Goal: Task Accomplishment & Management: Manage account settings

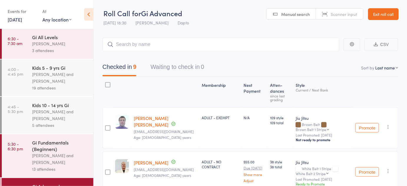
click at [22, 22] on link "13 Oct, 2025" at bounding box center [15, 19] width 14 height 6
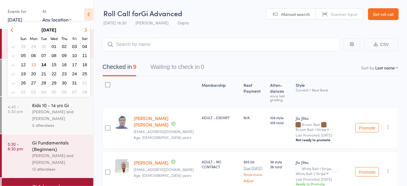
click at [45, 62] on span "14" at bounding box center [43, 64] width 5 height 5
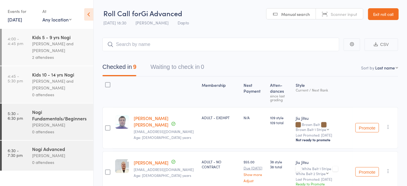
click at [46, 88] on div "[PERSON_NAME] and [PERSON_NAME]" at bounding box center [60, 85] width 56 height 14
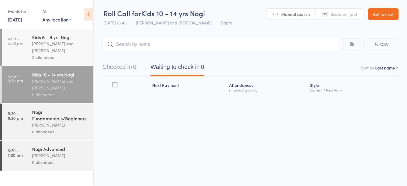
click at [128, 61] on button "Checked in 0" at bounding box center [120, 69] width 34 height 16
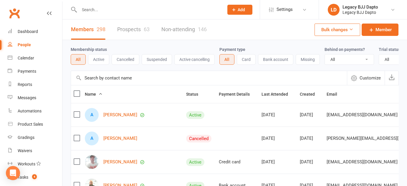
select select "100"
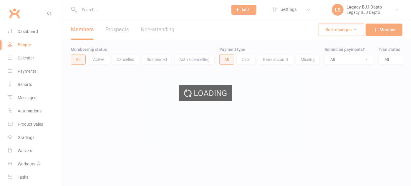
select select "100"
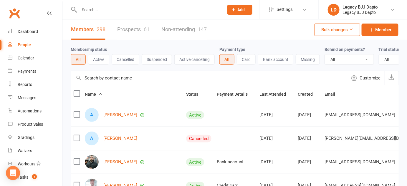
click at [131, 30] on link "Prospects 61" at bounding box center [133, 29] width 32 height 20
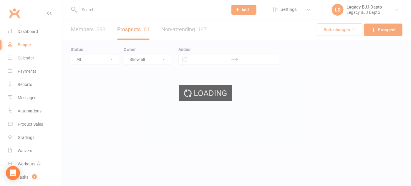
select select "100"
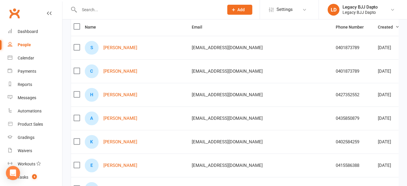
scroll to position [66, 0]
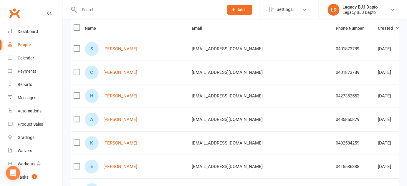
click at [73, 85] on td at bounding box center [76, 96] width 11 height 24
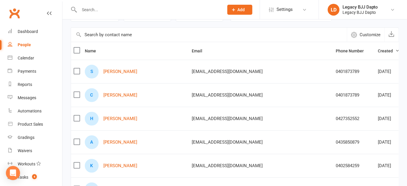
scroll to position [0, 0]
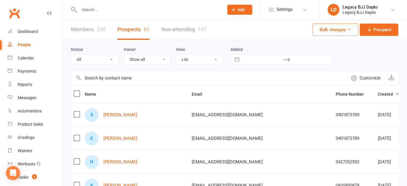
click at [94, 27] on link "Members 298" at bounding box center [88, 29] width 34 height 20
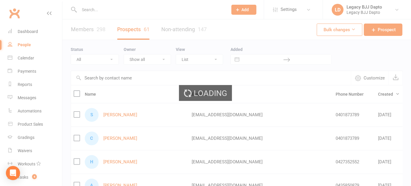
select select "100"
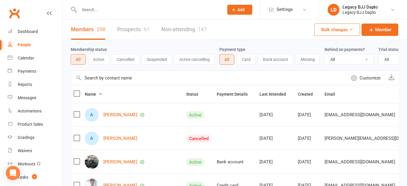
click at [114, 11] on input "text" at bounding box center [149, 10] width 142 height 8
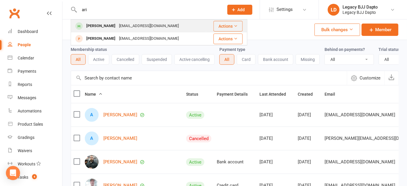
type input "ari"
click at [96, 29] on div "Ari Winiata" at bounding box center [101, 26] width 33 height 9
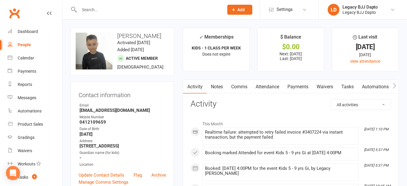
click at [109, 7] on input "text" at bounding box center [149, 10] width 142 height 8
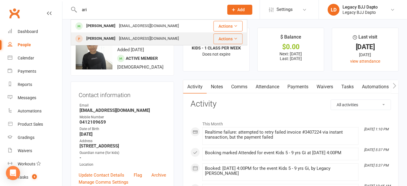
type input "ari"
click at [93, 39] on div "Ari Wilson" at bounding box center [101, 38] width 33 height 9
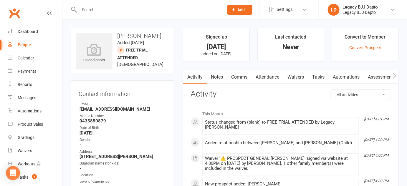
click at [124, 29] on div "upload photo Ari Wilson Added 1 October, 2025 FREE TRIAL ATTENDED prospect 6 ye…" at bounding box center [122, 51] width 103 height 47
drag, startPoint x: 124, startPoint y: 29, endPoint x: 134, endPoint y: 36, distance: 11.7
click at [134, 36] on div "upload photo Ari Wilson Added 1 October, 2025 FREE TRIAL ATTENDED prospect 6 ye…" at bounding box center [122, 51] width 103 height 47
click at [134, 36] on h3 "[PERSON_NAME]" at bounding box center [122, 36] width 93 height 6
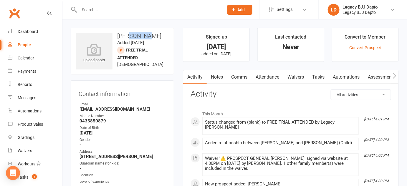
click at [134, 36] on h3 "[PERSON_NAME]" at bounding box center [122, 36] width 93 height 6
drag, startPoint x: 134, startPoint y: 36, endPoint x: 161, endPoint y: 63, distance: 38.6
click at [161, 63] on div "upload photo Ari Wilson Added 1 October, 2025 FREE TRIAL ATTENDED prospect 6 ye…" at bounding box center [122, 51] width 103 height 47
click at [196, 94] on h3 "Activity" at bounding box center [291, 94] width 201 height 9
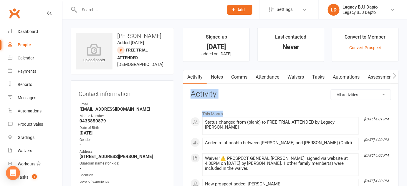
drag, startPoint x: 196, startPoint y: 94, endPoint x: 229, endPoint y: 108, distance: 35.4
click at [229, 108] on div "All activities Bookings / Attendances Communications Notes Failed SMSes Grading…" at bounding box center [291, 143] width 201 height 107
click at [229, 108] on li "This Month" at bounding box center [291, 112] width 201 height 9
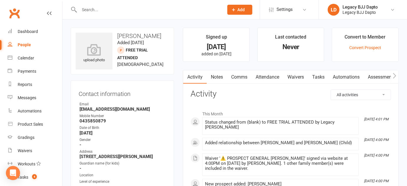
click at [229, 108] on li "This Month" at bounding box center [291, 112] width 201 height 9
click at [224, 104] on div "This Month Oct 1, 4:01 PM Status changed from (blank) to FREE TRIAL ATTENDED by…" at bounding box center [291, 149] width 201 height 93
drag, startPoint x: 224, startPoint y: 104, endPoint x: 213, endPoint y: 92, distance: 16.1
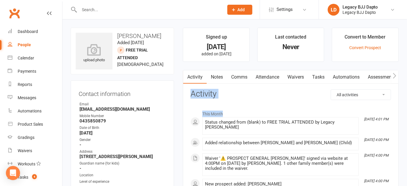
click at [213, 92] on div "All activities Bookings / Attendances Communications Notes Failed SMSes Grading…" at bounding box center [291, 143] width 201 height 107
click at [213, 92] on h3 "Activity" at bounding box center [291, 94] width 201 height 9
drag, startPoint x: 213, startPoint y: 92, endPoint x: 217, endPoint y: 112, distance: 20.4
click at [217, 112] on div "All activities Bookings / Attendances Communications Notes Failed SMSes Grading…" at bounding box center [291, 143] width 201 height 107
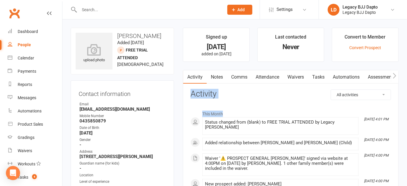
click at [217, 112] on li "This Month" at bounding box center [291, 112] width 201 height 9
drag, startPoint x: 217, startPoint y: 112, endPoint x: 210, endPoint y: 91, distance: 21.5
click at [210, 91] on div "All activities Bookings / Attendances Communications Notes Failed SMSes Grading…" at bounding box center [291, 143] width 201 height 107
click at [210, 91] on h3 "Activity" at bounding box center [291, 94] width 201 height 9
drag, startPoint x: 210, startPoint y: 91, endPoint x: 220, endPoint y: 111, distance: 22.1
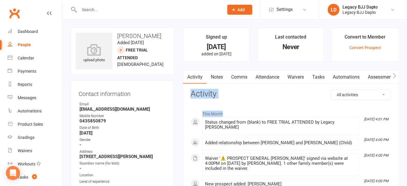
click at [220, 111] on div "All activities Bookings / Attendances Communications Notes Failed SMSes Grading…" at bounding box center [291, 143] width 201 height 107
click at [220, 111] on li "This Month" at bounding box center [291, 112] width 201 height 9
drag, startPoint x: 220, startPoint y: 111, endPoint x: 211, endPoint y: 86, distance: 26.7
click at [211, 86] on div "Activity Notes Comms Attendance Waivers Tasks Automations Assessments All activ…" at bounding box center [291, 138] width 216 height 136
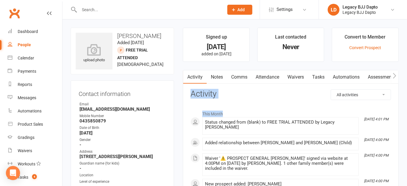
click at [211, 86] on div "Activity Notes Comms Attendance Waivers Tasks Automations Assessments All activ…" at bounding box center [291, 138] width 216 height 136
drag, startPoint x: 211, startPoint y: 86, endPoint x: 228, endPoint y: 113, distance: 32.6
click at [228, 113] on div "Activity Notes Comms Attendance Waivers Tasks Automations Assessments All activ…" at bounding box center [291, 138] width 216 height 136
click at [228, 113] on li "This Month" at bounding box center [291, 112] width 201 height 9
drag, startPoint x: 228, startPoint y: 113, endPoint x: 215, endPoint y: 84, distance: 32.1
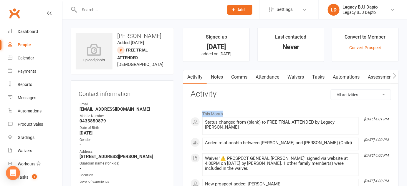
click at [215, 84] on div "Activity Notes Comms Attendance Waivers Tasks Automations Assessments All activ…" at bounding box center [291, 138] width 216 height 136
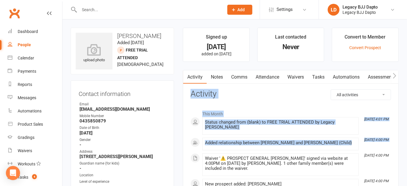
drag, startPoint x: 215, startPoint y: 84, endPoint x: 227, endPoint y: 133, distance: 50.4
click at [227, 133] on div "Activity Notes Comms Attendance Waivers Tasks Automations Assessments All activ…" at bounding box center [291, 138] width 216 height 136
click at [227, 131] on div "This Month Oct 1, 4:01 PM Status changed from (blank) to FREE TRIAL ATTENDED by…" at bounding box center [291, 150] width 201 height 84
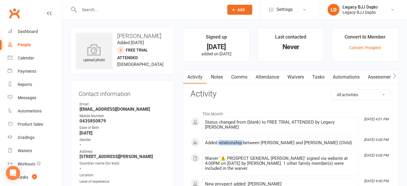
click at [227, 131] on div "This Month Oct 1, 4:01 PM Status changed from (blank) to FREE TRIAL ATTENDED by…" at bounding box center [291, 150] width 201 height 84
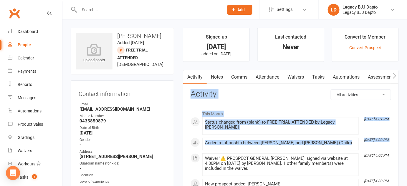
drag, startPoint x: 227, startPoint y: 131, endPoint x: 219, endPoint y: 95, distance: 35.9
click at [219, 95] on div "All activities Bookings / Attendances Communications Notes Failed SMSes Grading…" at bounding box center [291, 143] width 201 height 107
click at [219, 95] on h3 "Activity" at bounding box center [291, 94] width 201 height 9
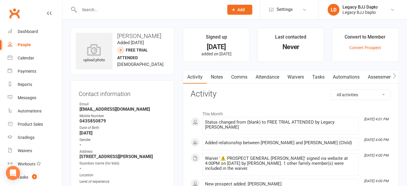
click at [219, 95] on h3 "Activity" at bounding box center [291, 94] width 201 height 9
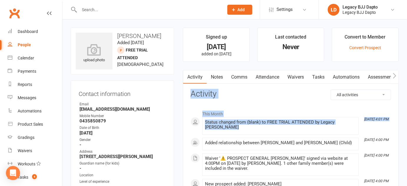
drag, startPoint x: 219, startPoint y: 95, endPoint x: 236, endPoint y: 129, distance: 38.0
click at [236, 129] on div "All activities Bookings / Attendances Communications Notes Failed SMSes Grading…" at bounding box center [291, 143] width 201 height 107
click at [236, 129] on li "Oct 1, 4:01 PM Status changed from (blank) to FREE TRIAL ATTENDED by Legacy BJJ…" at bounding box center [280, 126] width 157 height 18
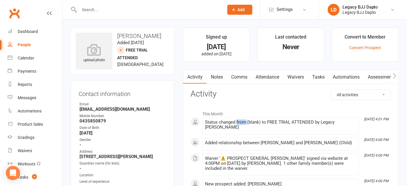
click at [236, 129] on li "Oct 1, 4:01 PM Status changed from (blank) to FREE TRIAL ATTENDED by Legacy BJJ…" at bounding box center [280, 126] width 157 height 18
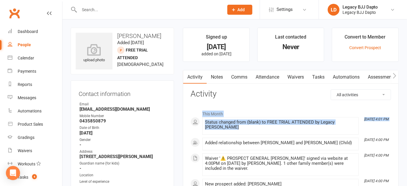
drag, startPoint x: 236, startPoint y: 129, endPoint x: 230, endPoint y: 99, distance: 31.4
click at [230, 99] on div "All activities Bookings / Attendances Communications Notes Failed SMSes Grading…" at bounding box center [291, 143] width 201 height 107
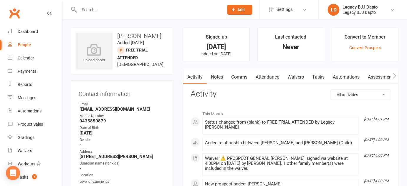
click at [230, 99] on div "All activities Bookings / Attendances Communications Notes Failed SMSes Grading…" at bounding box center [291, 143] width 201 height 107
click at [122, 15] on div at bounding box center [145, 9] width 149 height 19
click at [120, 5] on div at bounding box center [145, 9] width 149 height 19
click at [116, 10] on input "text" at bounding box center [149, 10] width 142 height 8
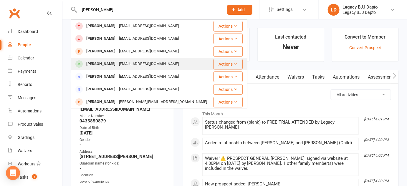
type input "liam"
click at [90, 60] on div "Liam Marcysiak" at bounding box center [101, 64] width 33 height 9
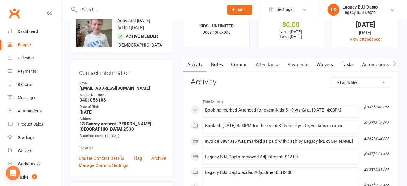
scroll to position [22, 0]
click at [298, 63] on link "Payments" at bounding box center [298, 65] width 29 height 14
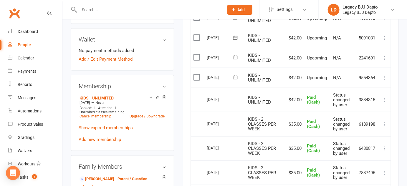
scroll to position [176, 0]
click at [387, 99] on icon at bounding box center [385, 100] width 6 height 6
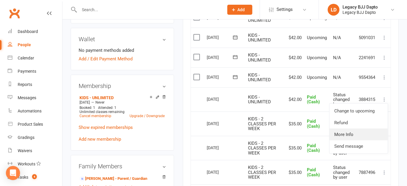
click at [353, 135] on link "More Info" at bounding box center [359, 135] width 58 height 12
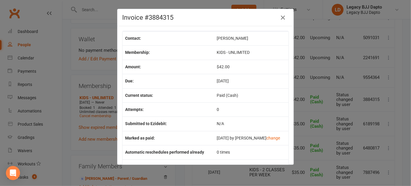
click at [306, 95] on div "Invoice #3884315 Contact: Liam Marcysiak Membership: KIDS - UNLIMITED Amount: $…" at bounding box center [205, 93] width 411 height 186
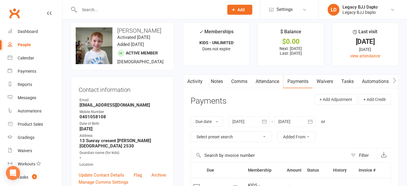
scroll to position [0, 0]
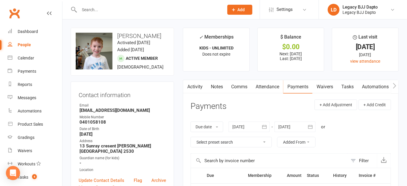
click at [240, 59] on li "✓ Memberships KIDS - UNLIMITED Does not expire" at bounding box center [216, 50] width 67 height 44
click at [104, 9] on input "text" at bounding box center [149, 10] width 142 height 8
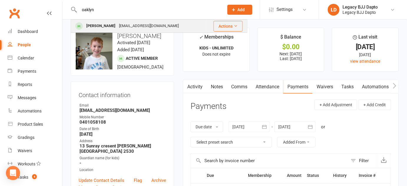
type input "oaklyn"
click at [91, 27] on div "[PERSON_NAME]" at bounding box center [101, 26] width 33 height 9
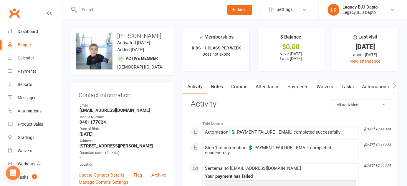
click at [300, 90] on link "Payments" at bounding box center [298, 87] width 29 height 14
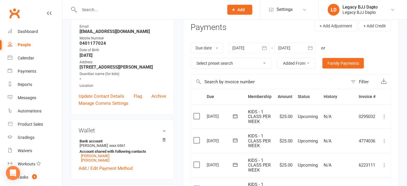
scroll to position [78, 0]
click at [243, 47] on div at bounding box center [249, 48] width 41 height 11
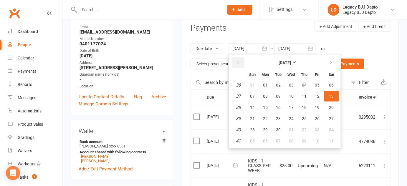
click at [236, 62] on button "button" at bounding box center [238, 62] width 13 height 11
click at [311, 86] on button "01" at bounding box center [317, 85] width 12 height 11
type input "01 Aug 2025"
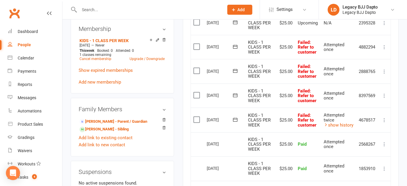
scroll to position [245, 0]
click at [383, 119] on icon at bounding box center [385, 121] width 6 height 6
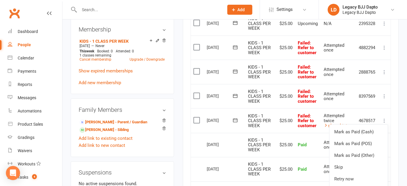
click at [385, 115] on td "Mark as Paid (Cash) Mark as Paid (POS) Mark as Paid (Other) Skip Retry now More…" at bounding box center [385, 120] width 12 height 25
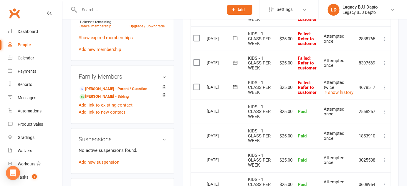
scroll to position [278, 0]
click at [266, 111] on span "KIDS - 1 CLASS PER WEEK" at bounding box center [259, 112] width 23 height 15
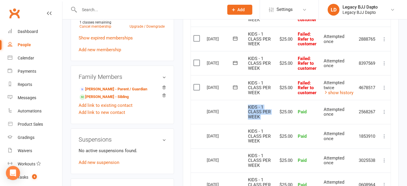
click at [269, 113] on td "KIDS - 1 CLASS PER WEEK" at bounding box center [261, 112] width 30 height 24
click at [269, 82] on td "KIDS - 1 CLASS PER WEEK" at bounding box center [261, 87] width 30 height 25
click at [275, 90] on td "$25.00" at bounding box center [285, 87] width 20 height 25
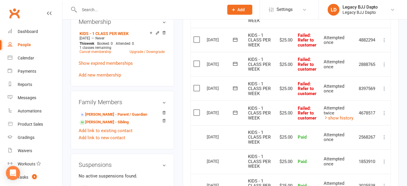
scroll to position [233, 0]
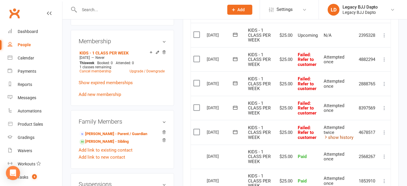
click at [333, 136] on link "show history" at bounding box center [339, 137] width 30 height 5
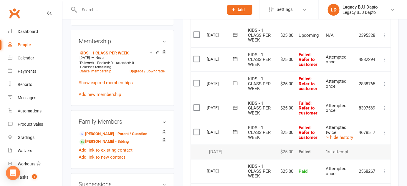
click at [196, 105] on label at bounding box center [198, 108] width 8 height 6
click at [196, 105] on input "checkbox" at bounding box center [196, 105] width 4 height 0
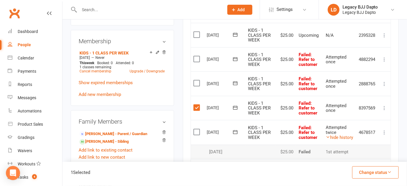
click at [197, 130] on label at bounding box center [198, 132] width 8 height 6
click at [197, 129] on input "checkbox" at bounding box center [196, 129] width 4 height 0
click at [358, 169] on button "Change status" at bounding box center [375, 173] width 47 height 12
click at [354, 157] on link "Skipped" at bounding box center [369, 157] width 58 height 12
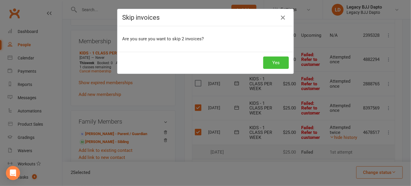
click at [275, 63] on button "Yes" at bounding box center [276, 63] width 26 height 12
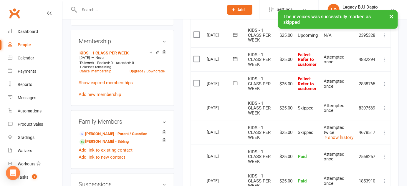
scroll to position [340, 0]
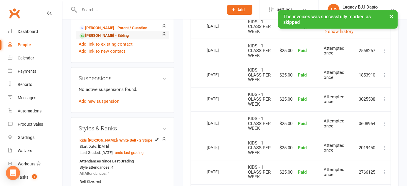
click at [106, 37] on link "Rhylyn Burton - Sibling" at bounding box center [104, 36] width 49 height 6
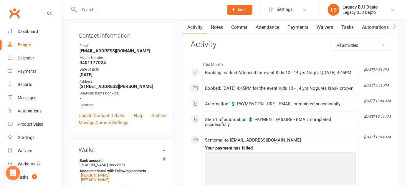
scroll to position [42, 0]
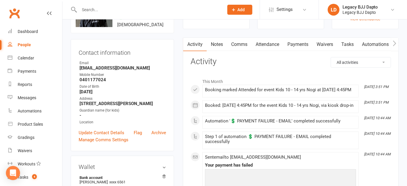
click at [291, 44] on link "Payments" at bounding box center [298, 45] width 29 height 14
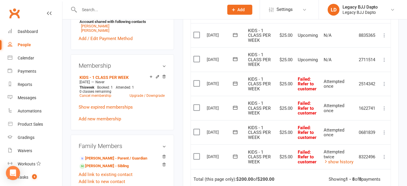
scroll to position [219, 0]
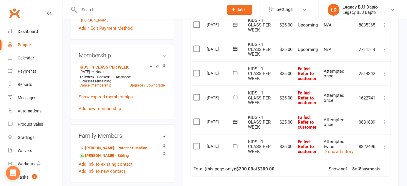
click at [198, 147] on label at bounding box center [198, 147] width 8 height 6
click at [197, 144] on input "checkbox" at bounding box center [196, 144] width 4 height 0
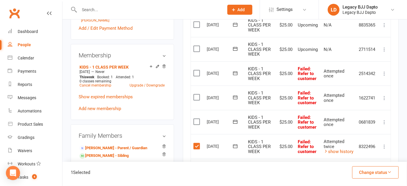
click at [196, 114] on td "Select this" at bounding box center [197, 122] width 13 height 24
click at [195, 120] on label at bounding box center [198, 122] width 8 height 6
click at [195, 119] on input "checkbox" at bounding box center [196, 119] width 4 height 0
click at [375, 179] on div "2 Selected Change status Paid (Cash) Paid (POS) Paid (Other) Skipped" at bounding box center [234, 174] width 345 height 24
click at [373, 173] on button "Change status" at bounding box center [375, 173] width 47 height 12
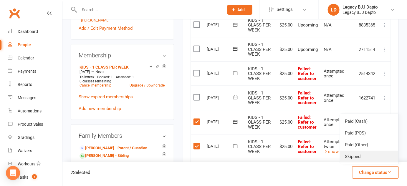
click at [372, 159] on link "Skipped" at bounding box center [369, 157] width 58 height 12
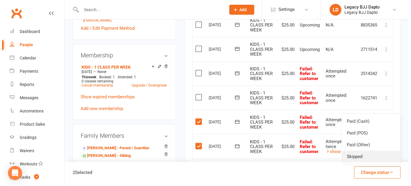
scroll to position [212, 0]
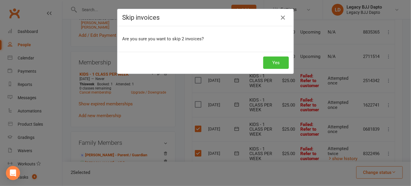
click at [265, 62] on button "Yes" at bounding box center [276, 63] width 26 height 12
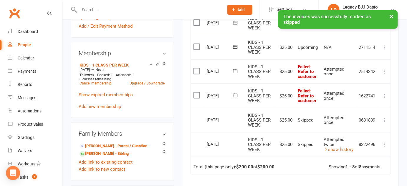
scroll to position [223, 0]
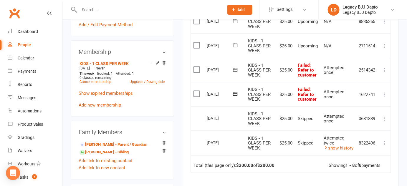
click at [269, 95] on span "KIDS - 1 CLASS PER WEEK" at bounding box center [259, 94] width 23 height 15
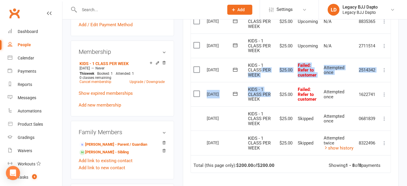
drag, startPoint x: 269, startPoint y: 95, endPoint x: 261, endPoint y: 70, distance: 26.6
click at [261, 70] on table "Due Contact Membership Amount Status History Invoice # Select this 07 Nov 2025 …" at bounding box center [291, 59] width 201 height 228
click at [261, 70] on span "KIDS - 1 CLASS PER WEEK" at bounding box center [259, 70] width 23 height 15
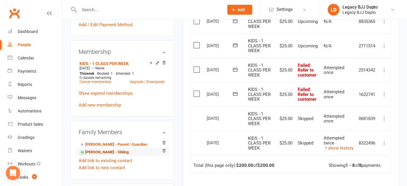
click at [95, 156] on link "Oaklyn Burton - Sibling" at bounding box center [104, 153] width 49 height 6
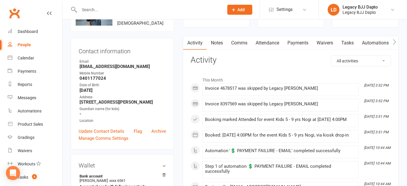
scroll to position [24, 0]
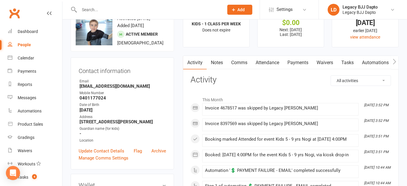
click at [302, 66] on link "Payments" at bounding box center [298, 63] width 29 height 14
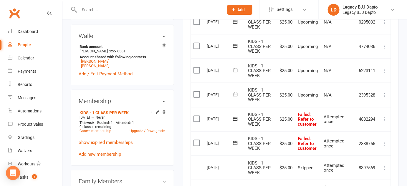
scroll to position [174, 0]
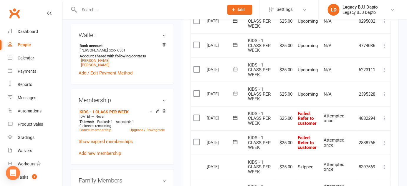
click at [248, 118] on span "KIDS - 1 CLASS PER WEEK" at bounding box center [259, 118] width 23 height 15
click at [194, 137] on td "Select this" at bounding box center [197, 143] width 13 height 24
click at [195, 115] on label at bounding box center [198, 118] width 8 height 6
click at [195, 115] on input "checkbox" at bounding box center [196, 115] width 4 height 0
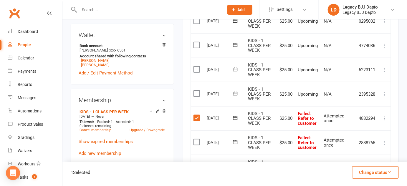
click at [195, 139] on label at bounding box center [198, 142] width 8 height 6
click at [195, 139] on input "checkbox" at bounding box center [196, 139] width 4 height 0
click at [196, 88] on td "Select this" at bounding box center [197, 94] width 13 height 24
click at [198, 94] on label at bounding box center [198, 94] width 8 height 6
click at [197, 91] on input "checkbox" at bounding box center [196, 91] width 4 height 0
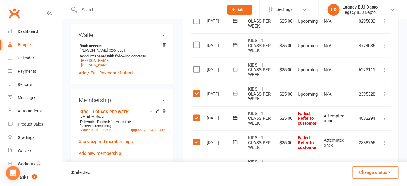
click at [384, 172] on button "Change status" at bounding box center [375, 173] width 47 height 12
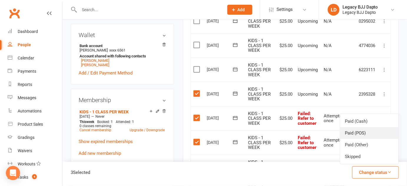
click at [356, 134] on link "Paid (POS)" at bounding box center [369, 133] width 58 height 12
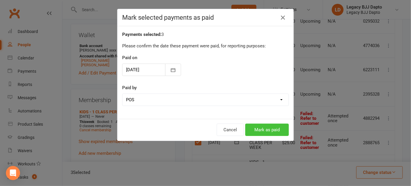
click at [268, 127] on button "Mark as paid" at bounding box center [268, 130] width 44 height 12
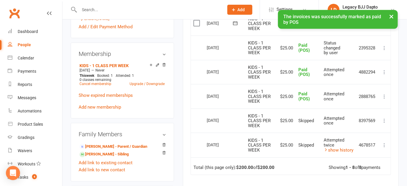
scroll to position [221, 0]
click at [111, 155] on link "Rhylyn Burton - Sibling" at bounding box center [104, 155] width 49 height 6
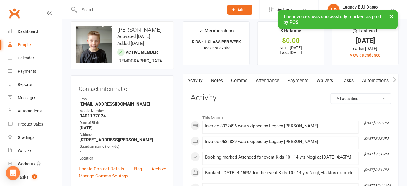
scroll to position [17, 0]
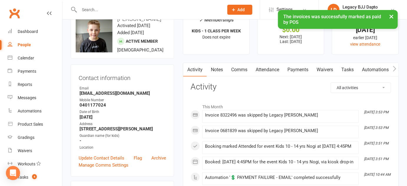
click at [292, 70] on link "Payments" at bounding box center [298, 70] width 29 height 14
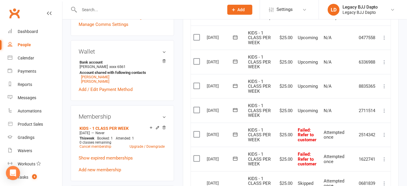
scroll to position [158, 0]
click at [200, 157] on label at bounding box center [198, 159] width 8 height 6
click at [197, 156] on input "checkbox" at bounding box center [196, 156] width 4 height 0
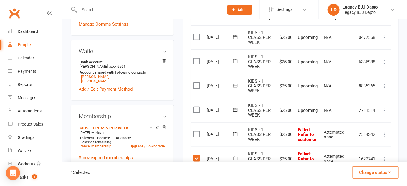
click at [198, 131] on label at bounding box center [198, 134] width 8 height 6
click at [197, 131] on input "checkbox" at bounding box center [196, 131] width 4 height 0
click at [194, 107] on label at bounding box center [198, 110] width 8 height 6
click at [194, 107] on input "checkbox" at bounding box center [196, 107] width 4 height 0
click at [369, 169] on button "Change status" at bounding box center [375, 173] width 47 height 12
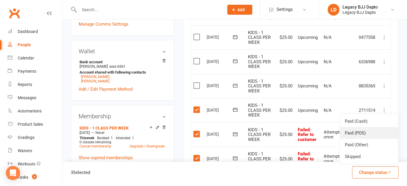
click at [360, 133] on link "Paid (POS)" at bounding box center [369, 133] width 58 height 12
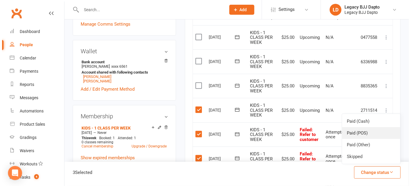
scroll to position [151, 0]
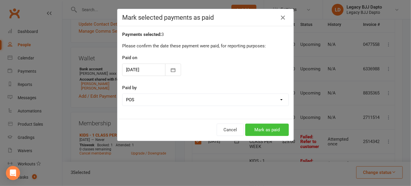
click at [280, 128] on button "Mark as paid" at bounding box center [268, 130] width 44 height 12
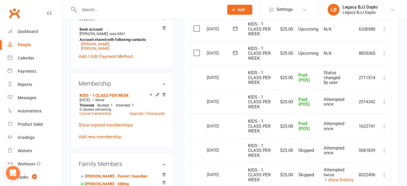
scroll to position [191, 0]
click at [273, 83] on td "KIDS - 1 CLASS PER WEEK" at bounding box center [261, 77] width 30 height 24
drag, startPoint x: 273, startPoint y: 83, endPoint x: 243, endPoint y: 63, distance: 35.4
click at [243, 63] on table "Due Contact Membership Amount Status History Invoice # Select this 07 Nov 2025 …" at bounding box center [291, 91] width 201 height 228
click at [243, 63] on td "24 Oct 2025" at bounding box center [224, 53] width 41 height 24
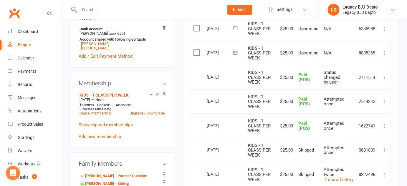
click at [268, 79] on td "KIDS - 1 CLASS PER WEEK" at bounding box center [261, 77] width 30 height 24
drag, startPoint x: 268, startPoint y: 79, endPoint x: 282, endPoint y: 87, distance: 15.8
click at [282, 87] on tr "Select this 17 Oct 2025 Rhylyn Burton KIDS - 1 CLASS PER WEEK $25.00 Paid (POS)…" at bounding box center [291, 77] width 200 height 24
click at [180, 52] on main "✓ Memberships KIDS - 1 CLASS PER WEEK Does not expire $ Balance $0.00 Next: 17 …" at bounding box center [291, 65] width 225 height 459
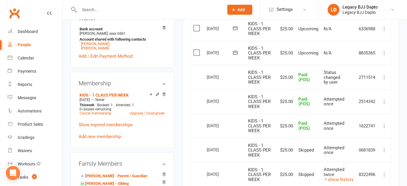
click at [122, 9] on input "text" at bounding box center [149, 10] width 142 height 8
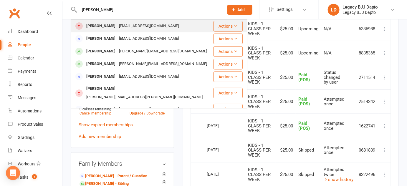
type input "dani"
click at [93, 30] on div "[PERSON_NAME]" at bounding box center [101, 26] width 33 height 9
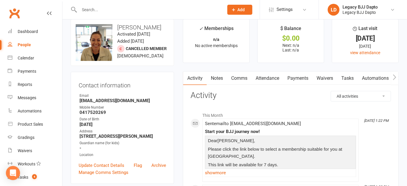
scroll to position [9, 0]
click at [143, 10] on input "text" at bounding box center [149, 10] width 142 height 8
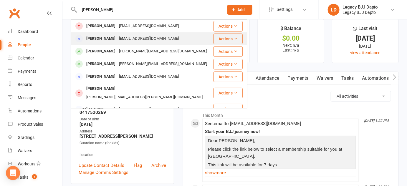
type input "dani"
click at [93, 39] on div "[PERSON_NAME]" at bounding box center [101, 38] width 33 height 9
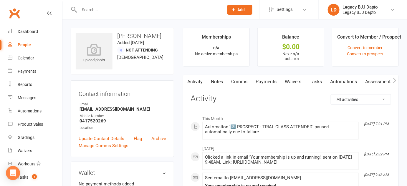
click at [128, 9] on input "text" at bounding box center [149, 10] width 142 height 8
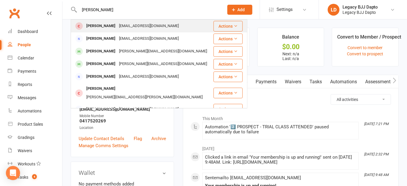
type input "dani"
click at [97, 24] on div "[PERSON_NAME]" at bounding box center [101, 26] width 33 height 9
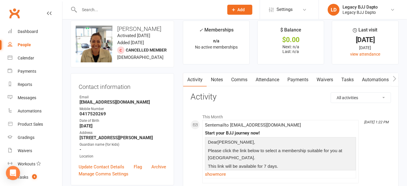
scroll to position [6, 0]
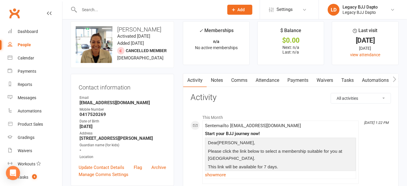
click at [99, 13] on input "text" at bounding box center [149, 10] width 142 height 8
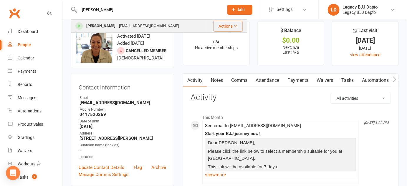
type input "ezra"
click at [91, 25] on div "[PERSON_NAME]" at bounding box center [101, 26] width 33 height 9
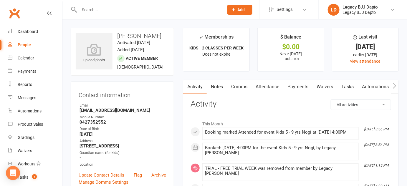
click at [148, 10] on input "text" at bounding box center [149, 10] width 142 height 8
click at [150, 34] on h3 "[PERSON_NAME]" at bounding box center [122, 36] width 93 height 6
drag, startPoint x: 150, startPoint y: 34, endPoint x: 145, endPoint y: 34, distance: 4.7
click at [145, 34] on h3 "[PERSON_NAME]" at bounding box center [122, 36] width 93 height 6
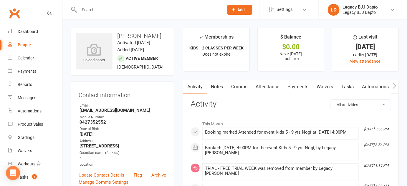
click at [118, 9] on input "text" at bounding box center [149, 10] width 142 height 8
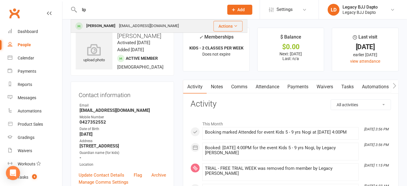
type input "lip"
click at [101, 28] on div "Lip Campbell" at bounding box center [101, 26] width 33 height 9
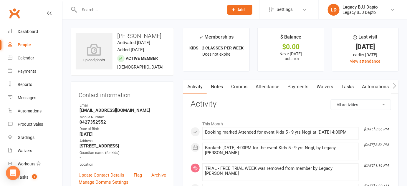
click at [210, 48] on strong "KIDS - 2 CLASSES PER WEEK" at bounding box center [217, 48] width 54 height 5
click at [213, 34] on div "✓ Memberships" at bounding box center [216, 38] width 34 height 11
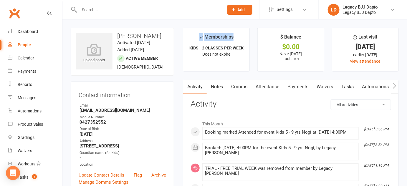
drag, startPoint x: 213, startPoint y: 34, endPoint x: 208, endPoint y: 35, distance: 5.3
click at [208, 35] on div "✓ Memberships" at bounding box center [216, 38] width 34 height 11
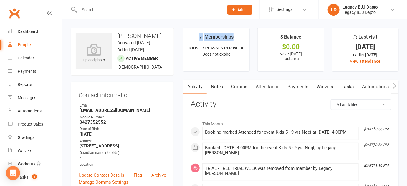
drag, startPoint x: 208, startPoint y: 35, endPoint x: 163, endPoint y: 14, distance: 50.1
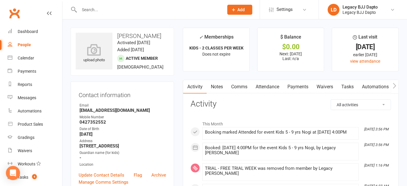
click at [238, 57] on li "✓ Memberships KIDS - 2 CLASSES PER WEEK Does not expire" at bounding box center [216, 50] width 67 height 44
drag, startPoint x: 238, startPoint y: 57, endPoint x: 210, endPoint y: 36, distance: 35.1
click at [210, 36] on li "✓ Memberships KIDS - 2 CLASSES PER WEEK Does not expire" at bounding box center [216, 50] width 67 height 44
click at [203, 35] on div "✓ Memberships" at bounding box center [216, 38] width 34 height 11
drag, startPoint x: 203, startPoint y: 35, endPoint x: 238, endPoint y: 49, distance: 37.2
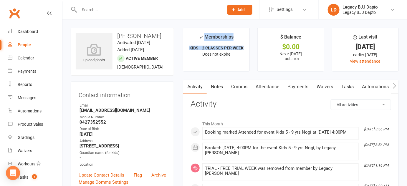
click at [238, 49] on li "✓ Memberships KIDS - 2 CLASSES PER WEEK Does not expire" at bounding box center [216, 50] width 67 height 44
click at [238, 49] on strong "KIDS - 2 CLASSES PER WEEK" at bounding box center [217, 48] width 54 height 5
drag, startPoint x: 238, startPoint y: 49, endPoint x: 242, endPoint y: 54, distance: 6.5
click at [242, 54] on li "✓ Memberships KIDS - 2 CLASSES PER WEEK Does not expire" at bounding box center [216, 50] width 67 height 44
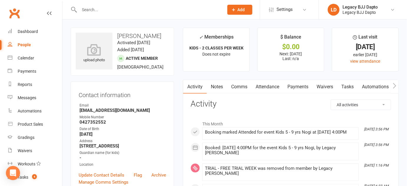
click at [188, 33] on li "✓ Memberships KIDS - 2 CLASSES PER WEEK Does not expire" at bounding box center [216, 50] width 67 height 44
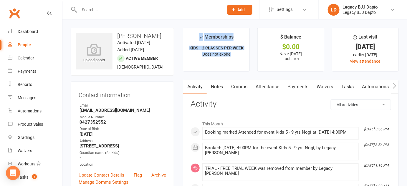
drag, startPoint x: 188, startPoint y: 33, endPoint x: 249, endPoint y: 68, distance: 70.8
click at [249, 68] on li "✓ Memberships KIDS - 2 CLASSES PER WEEK Does not expire" at bounding box center [216, 50] width 67 height 44
drag, startPoint x: 249, startPoint y: 68, endPoint x: 205, endPoint y: 25, distance: 61.9
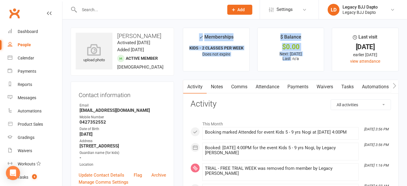
drag, startPoint x: 205, startPoint y: 25, endPoint x: 269, endPoint y: 71, distance: 78.8
click at [257, 69] on ul "✓ Memberships KIDS - 2 CLASSES PER WEEK Does not expire $ Balance $0.00 Next: 1…" at bounding box center [291, 50] width 216 height 44
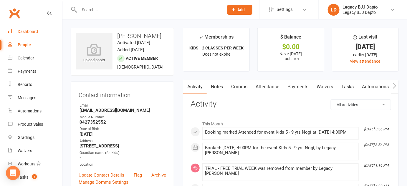
click at [32, 34] on div "Dashboard" at bounding box center [28, 31] width 20 height 5
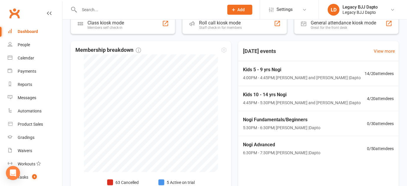
scroll to position [162, 0]
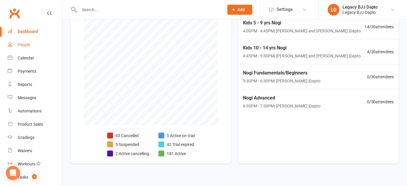
click at [18, 42] on link "People" at bounding box center [35, 44] width 55 height 13
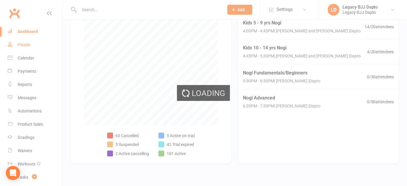
select select "100"
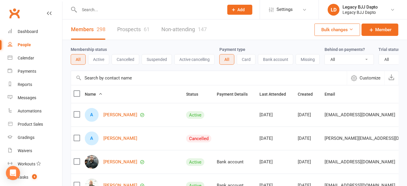
click at [123, 35] on link "Prospects 61" at bounding box center [133, 29] width 32 height 20
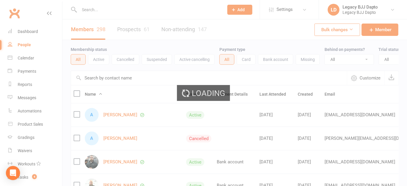
select select "100"
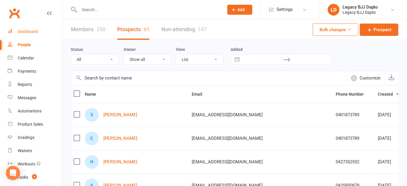
click at [34, 29] on div "Dashboard" at bounding box center [28, 31] width 20 height 5
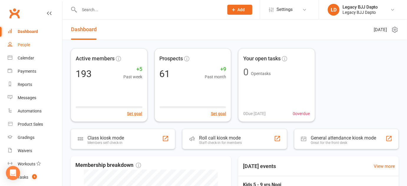
scroll to position [84, 0]
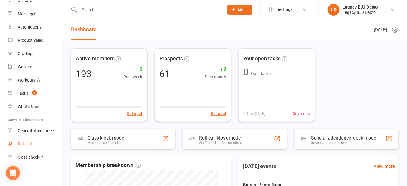
click at [27, 146] on div "Roll call" at bounding box center [25, 144] width 14 height 5
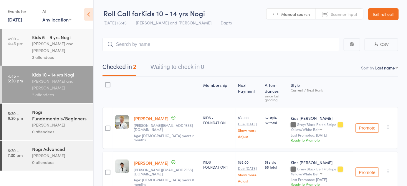
scroll to position [32, 0]
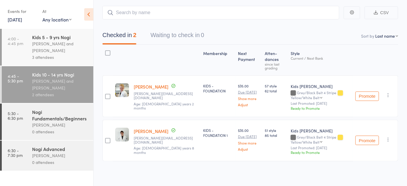
click at [59, 39] on div "Kids 5 - 9 yrs Nogi" at bounding box center [60, 37] width 56 height 6
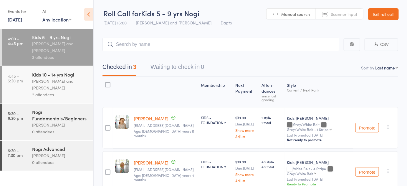
click at [69, 17] on select "Any location Dapto" at bounding box center [56, 19] width 29 height 6
select select "0"
click at [42, 16] on select "Any location Dapto" at bounding box center [56, 19] width 29 height 6
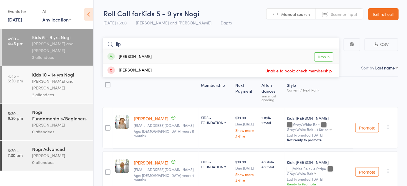
type input "lip"
click at [322, 57] on link "Drop in" at bounding box center [323, 56] width 19 height 9
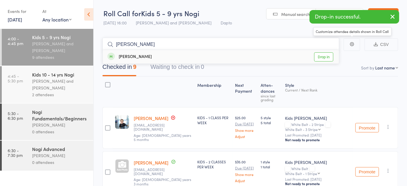
type input "ezra"
click at [321, 54] on link "Drop in" at bounding box center [323, 56] width 19 height 9
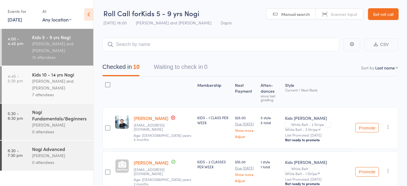
click at [71, 86] on div "[PERSON_NAME] and [PERSON_NAME]" at bounding box center [60, 85] width 56 height 14
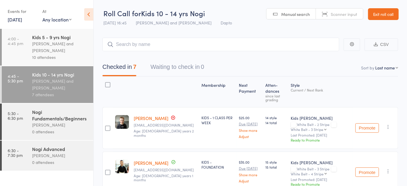
click at [73, 51] on div "[PERSON_NAME] and [PERSON_NAME]" at bounding box center [60, 47] width 56 height 14
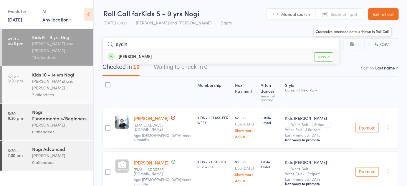
type input "aydin"
click at [324, 56] on link "Drop in" at bounding box center [323, 56] width 19 height 9
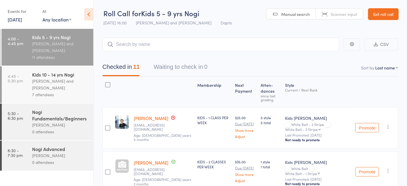
click at [194, 13] on span "Kids 5 - 9 yrs Nogi" at bounding box center [170, 13] width 58 height 10
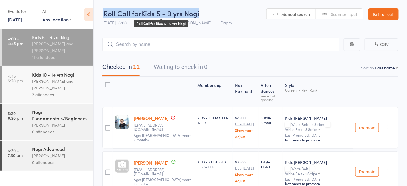
drag, startPoint x: 194, startPoint y: 13, endPoint x: 163, endPoint y: 13, distance: 30.9
click at [163, 13] on span "Kids 5 - 9 yrs Nogi" at bounding box center [170, 13] width 58 height 10
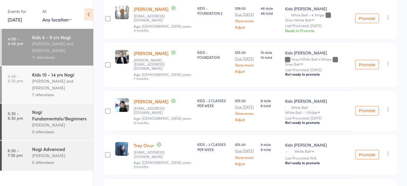
scroll to position [401, 0]
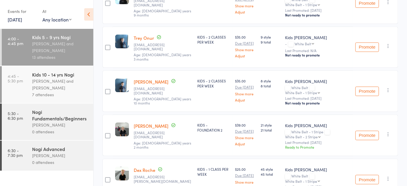
scroll to position [489, 0]
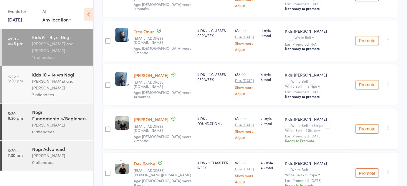
click at [83, 85] on div "[PERSON_NAME] and [PERSON_NAME]" at bounding box center [60, 85] width 56 height 14
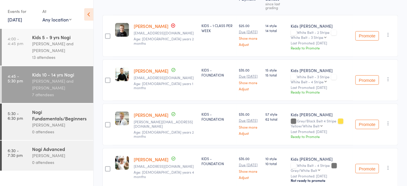
scroll to position [92, 0]
click at [391, 77] on icon "button" at bounding box center [389, 80] width 6 height 6
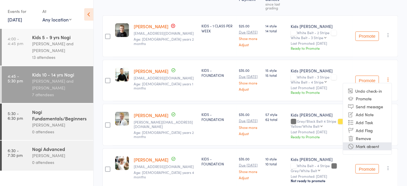
click at [356, 149] on li "Mark absent" at bounding box center [367, 147] width 49 height 8
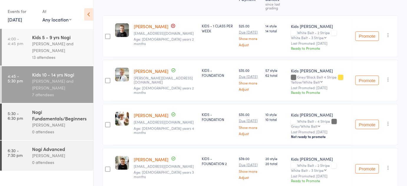
click at [81, 62] on div "Kids 5 - 9 yrs [PERSON_NAME] and [PERSON_NAME] 13 attendees" at bounding box center [62, 47] width 61 height 37
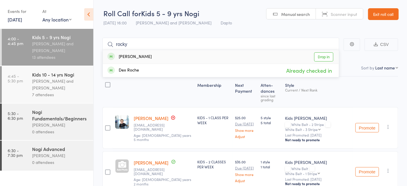
type input "rocky"
click at [318, 59] on link "Drop in" at bounding box center [323, 56] width 19 height 9
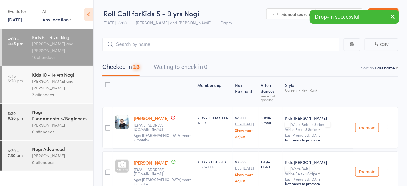
click at [58, 67] on div "Kids 10 - 14 yrs Nogi [PERSON_NAME] and [PERSON_NAME] 7 attendees" at bounding box center [62, 84] width 61 height 37
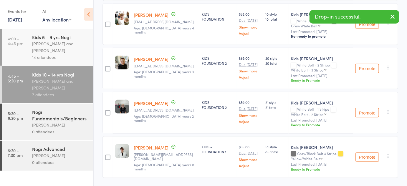
scroll to position [207, 0]
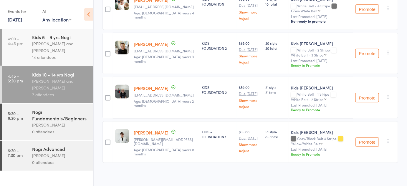
click at [386, 94] on icon "button" at bounding box center [389, 97] width 6 height 6
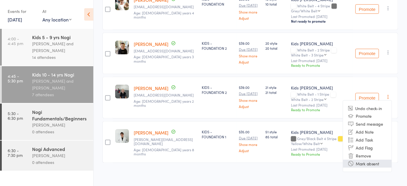
click at [361, 160] on li "Mark absent" at bounding box center [367, 164] width 49 height 8
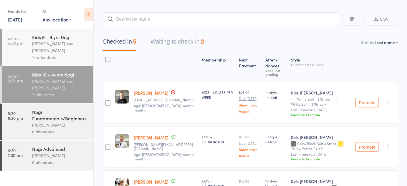
scroll to position [0, 0]
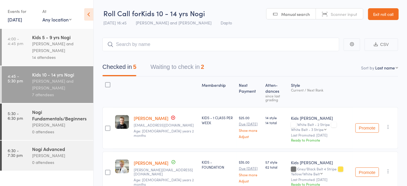
click at [197, 67] on button "Waiting to check in 2" at bounding box center [178, 69] width 54 height 16
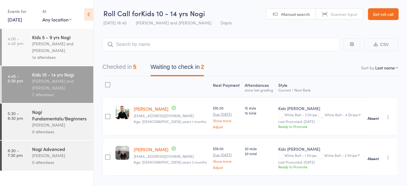
click at [390, 119] on icon "button" at bounding box center [389, 117] width 6 height 6
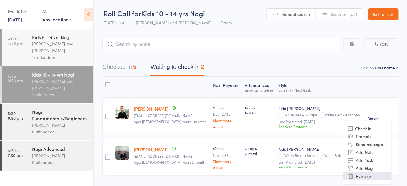
click at [361, 174] on li "Remove" at bounding box center [367, 176] width 49 height 8
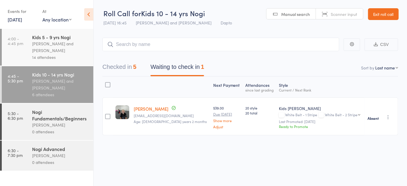
click at [390, 118] on icon "button" at bounding box center [389, 117] width 6 height 6
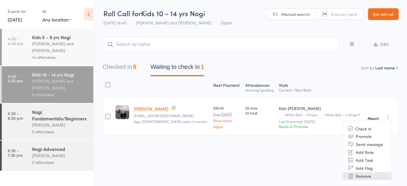
click at [360, 176] on li "Remove" at bounding box center [367, 176] width 49 height 8
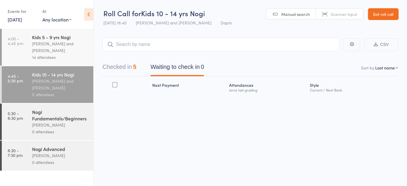
click at [129, 60] on div "Checked in 5 Waiting to check in 0" at bounding box center [251, 63] width 296 height 25
click at [131, 66] on button "Checked in 5" at bounding box center [120, 69] width 34 height 16
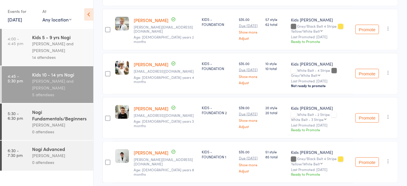
scroll to position [141, 0]
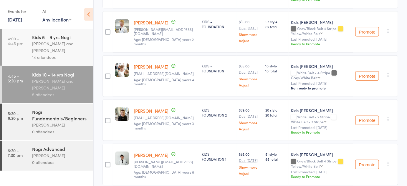
click at [386, 75] on icon "button" at bounding box center [389, 75] width 6 height 6
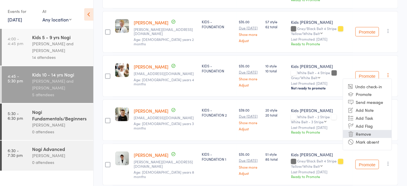
click at [359, 135] on li "Remove" at bounding box center [367, 134] width 49 height 8
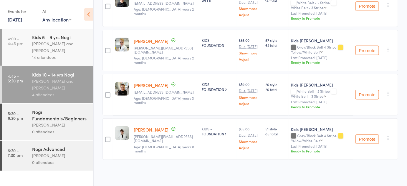
scroll to position [120, 0]
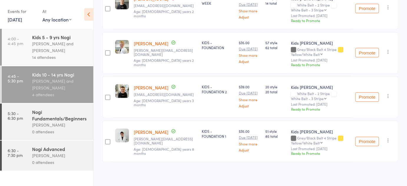
click at [70, 58] on div "14 attendees" at bounding box center [60, 57] width 56 height 7
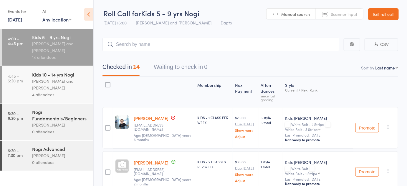
click at [382, 13] on link "Exit roll call" at bounding box center [383, 14] width 31 height 12
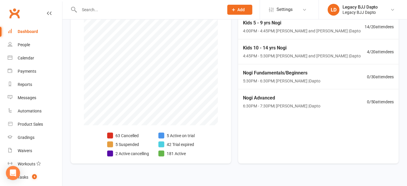
click at [270, 125] on div "Today's events View more Kids 5 - 9 yrs Nogi 4:00PM - 4:45PM | Juan Vezzaro and…" at bounding box center [318, 78] width 161 height 169
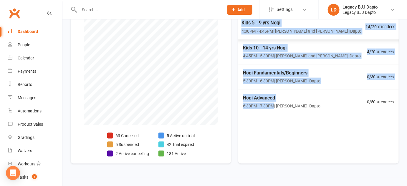
drag, startPoint x: 270, startPoint y: 125, endPoint x: 242, endPoint y: 22, distance: 107.0
click at [242, 22] on div "Today's events View more Kids 5 - 9 yrs Nogi 4:00PM - 4:45PM | Juan Vezzaro and…" at bounding box center [318, 78] width 161 height 169
click at [236, 24] on div "Membership breakdown 63 Cancelled 5 Suspended 2 Active cancelling 5 Active on t…" at bounding box center [235, 78] width 328 height 169
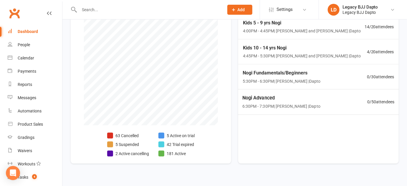
drag, startPoint x: 346, startPoint y: 129, endPoint x: 335, endPoint y: 128, distance: 11.0
click at [335, 128] on div "Today's events View more Kids 5 - 9 yrs Nogi 4:00PM - 4:45PM | Juan Vezzaro and…" at bounding box center [318, 78] width 161 height 169
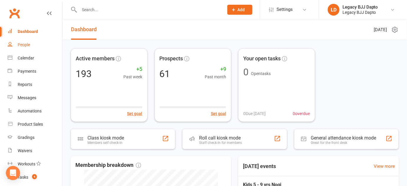
click at [28, 46] on div "People" at bounding box center [24, 44] width 12 height 5
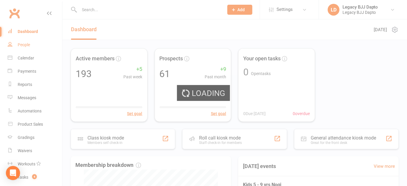
select select "100"
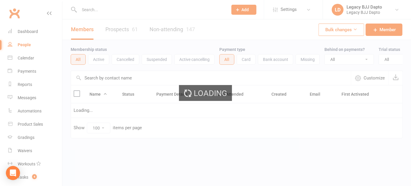
click at [30, 33] on div "Dashboard" at bounding box center [28, 31] width 20 height 5
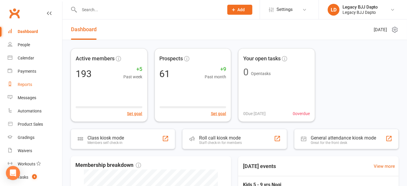
scroll to position [84, 0]
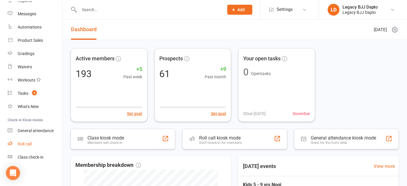
click at [33, 146] on link "Roll call" at bounding box center [35, 144] width 55 height 13
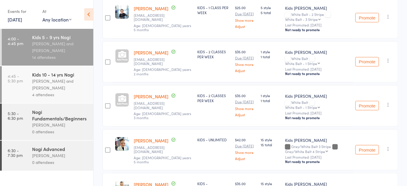
scroll to position [66, 0]
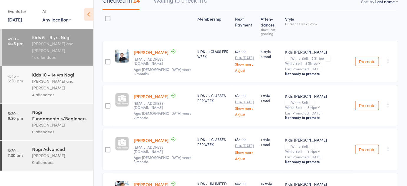
click at [66, 74] on div "Kids 10 - 14 yrs Nogi" at bounding box center [60, 74] width 56 height 6
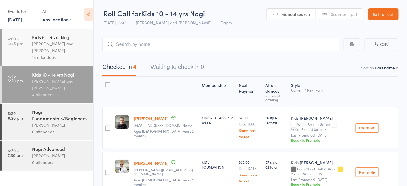
click at [63, 114] on div "Nogi Fundamentals/Beginners" at bounding box center [60, 115] width 56 height 13
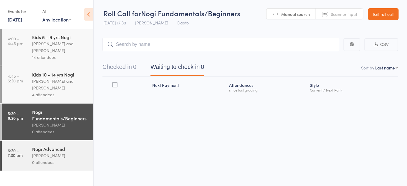
click at [65, 149] on div "Nogi Advanced" at bounding box center [60, 149] width 56 height 6
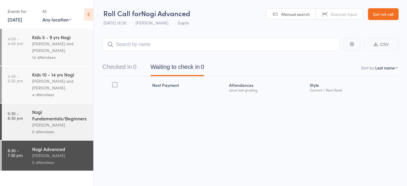
click at [76, 95] on div "4 attendees" at bounding box center [60, 94] width 56 height 7
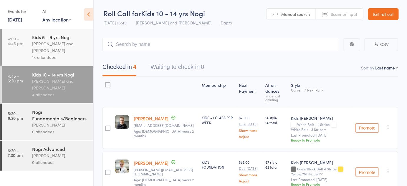
click at [64, 53] on div "Juan Vezzaro and Pietro Bressan" at bounding box center [60, 47] width 56 height 14
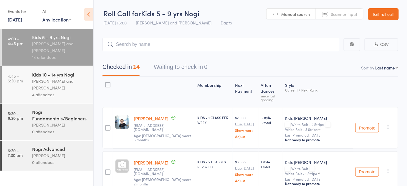
click at [146, 42] on input "search" at bounding box center [221, 45] width 237 height 14
click at [389, 11] on link "Exit roll call" at bounding box center [383, 14] width 31 height 12
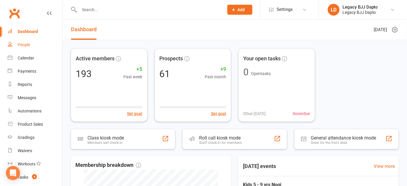
click at [20, 44] on div "People" at bounding box center [24, 44] width 12 height 5
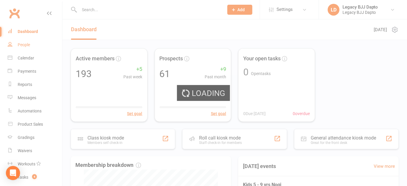
select select "100"
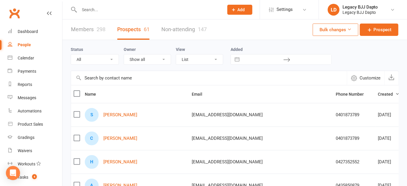
click at [95, 27] on link "Members 298" at bounding box center [88, 29] width 34 height 20
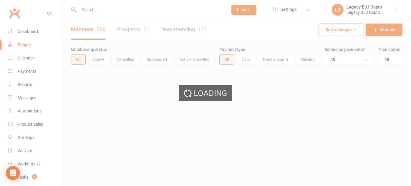
select select "100"
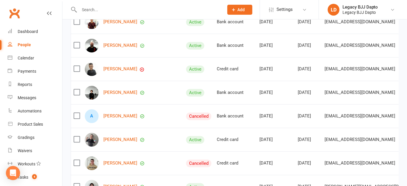
scroll to position [398, 0]
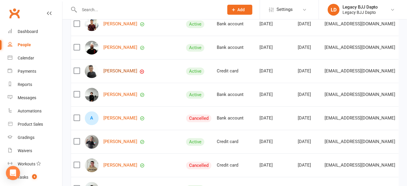
click at [119, 72] on link "[PERSON_NAME]" at bounding box center [120, 71] width 34 height 5
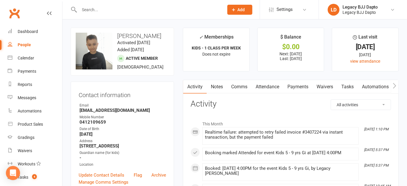
click at [301, 87] on link "Payments" at bounding box center [298, 87] width 29 height 14
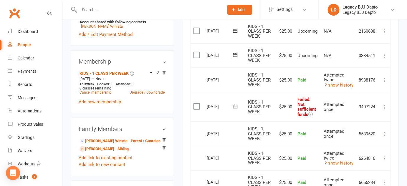
scroll to position [213, 0]
click at [384, 105] on icon at bounding box center [385, 108] width 6 height 6
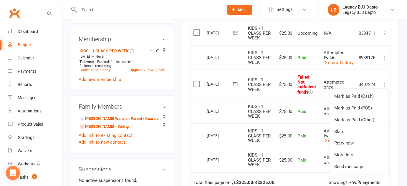
scroll to position [236, 0]
click at [365, 143] on link "Retry now" at bounding box center [359, 143] width 58 height 12
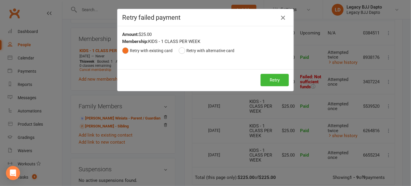
click at [283, 19] on icon "button" at bounding box center [283, 17] width 7 height 7
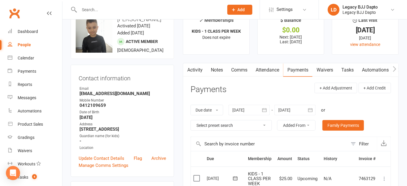
scroll to position [0, 0]
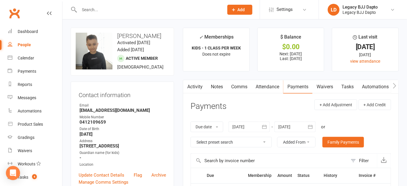
click at [192, 83] on link "Activity" at bounding box center [195, 87] width 24 height 14
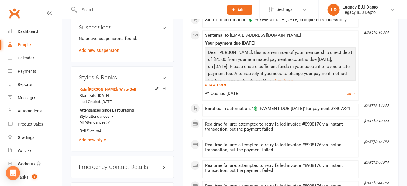
scroll to position [380, 0]
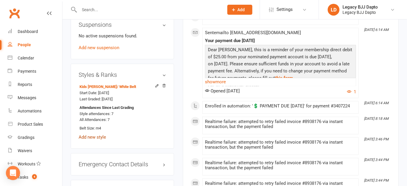
click at [90, 135] on link "Add new style" at bounding box center [92, 137] width 27 height 5
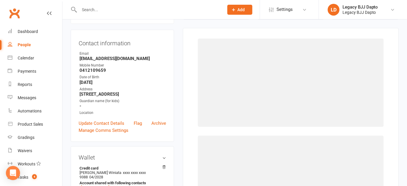
scroll to position [50, 0]
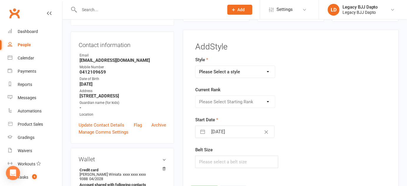
click at [228, 71] on select "Please Select a style Jiu Jitsu Kids Jiu Jitsu" at bounding box center [236, 72] width 80 height 12
select select "3223"
click at [196, 66] on select "Please Select a style Jiu Jitsu Kids Jiu Jitsu" at bounding box center [236, 72] width 80 height 12
click at [221, 101] on select "Please Select Starting Rank White Belt White Belt - 1 Stripe White Belt - 2 Str…" at bounding box center [236, 102] width 80 height 12
click at [306, 70] on div "Jiu Jitsu Kids Jiu Jitsu" at bounding box center [257, 72] width 133 height 12
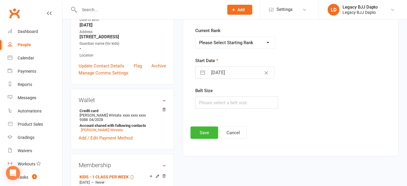
scroll to position [130, 0]
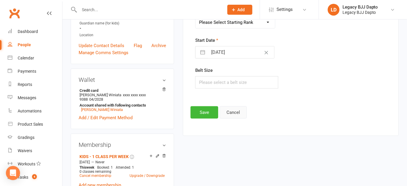
click at [232, 111] on button "Cancel" at bounding box center [233, 112] width 27 height 12
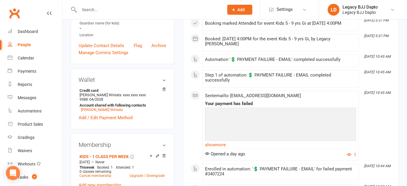
click at [257, 95] on span "Sent email to jay_wini@hotmail.com" at bounding box center [253, 95] width 96 height 5
click at [258, 93] on span "Sent email to jay_wini@hotmail.com" at bounding box center [253, 95] width 96 height 5
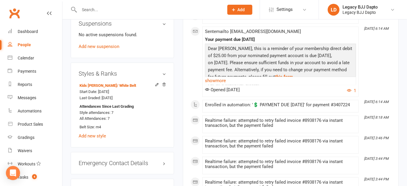
scroll to position [362, 0]
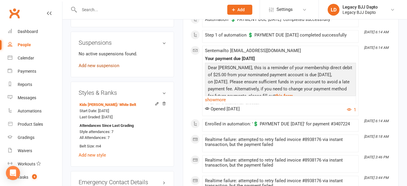
click at [105, 63] on link "Add new suspension" at bounding box center [99, 65] width 41 height 5
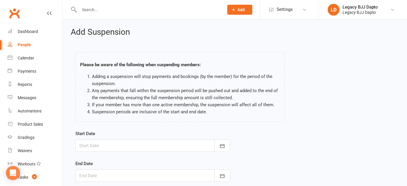
scroll to position [72, 0]
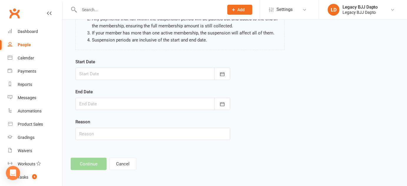
click at [150, 76] on div at bounding box center [152, 74] width 155 height 12
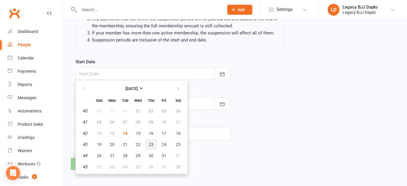
click at [146, 139] on button "23" at bounding box center [151, 144] width 12 height 11
type input "23 Oct 2025"
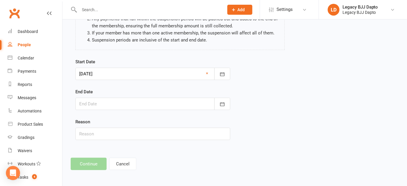
click at [135, 105] on div at bounding box center [152, 104] width 155 height 12
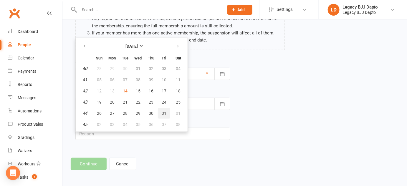
click at [164, 111] on span "31" at bounding box center [164, 113] width 5 height 5
type input "31 Oct 2025"
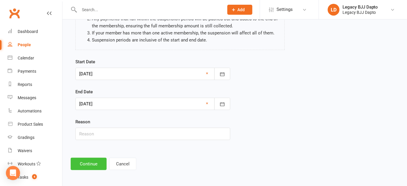
click at [89, 163] on button "Continue" at bounding box center [89, 164] width 36 height 12
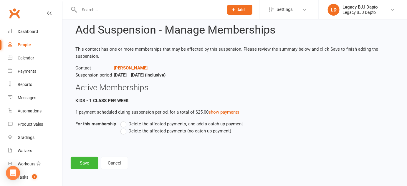
scroll to position [0, 0]
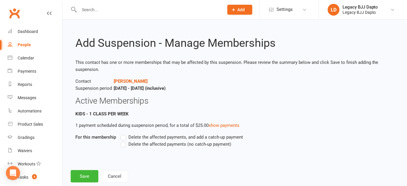
click at [124, 137] on label "Delete the affected payments, and add a catch-up payment" at bounding box center [182, 137] width 123 height 7
click at [124, 134] on input "Delete the affected payments, and add a catch-up payment" at bounding box center [123, 134] width 4 height 0
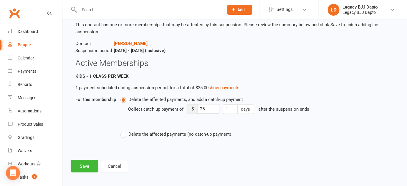
scroll to position [41, 0]
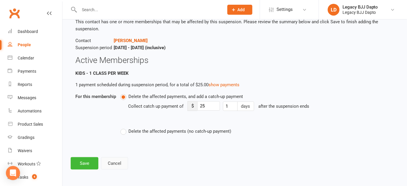
click at [123, 162] on button "Cancel" at bounding box center [114, 163] width 27 height 12
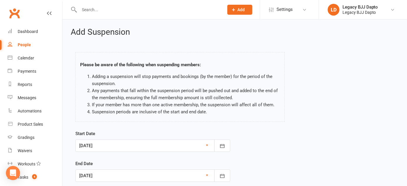
scroll to position [72, 0]
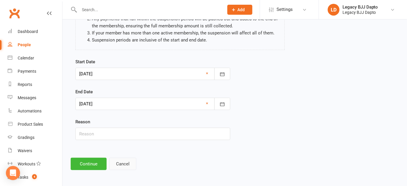
click at [124, 159] on button "Cancel" at bounding box center [122, 164] width 27 height 12
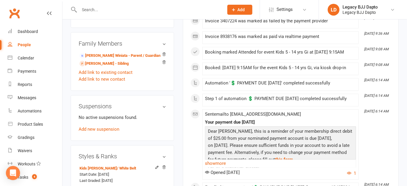
scroll to position [299, 0]
click at [157, 166] on icon at bounding box center [157, 167] width 3 height 3
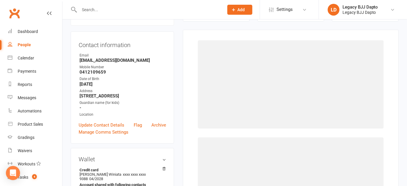
select select "3223"
select select "36157"
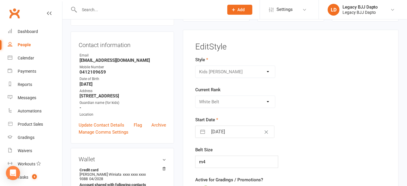
scroll to position [172, 0]
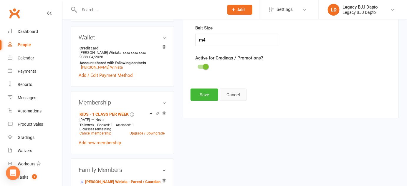
click at [236, 97] on button "Cancel" at bounding box center [233, 95] width 27 height 12
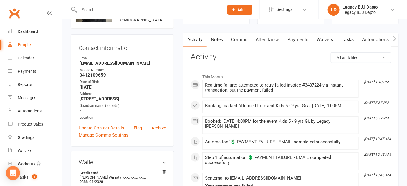
scroll to position [0, 0]
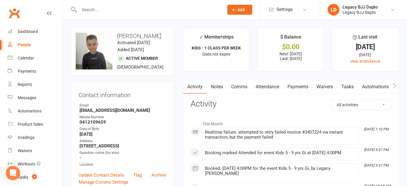
click at [31, 45] on link "People" at bounding box center [35, 44] width 55 height 13
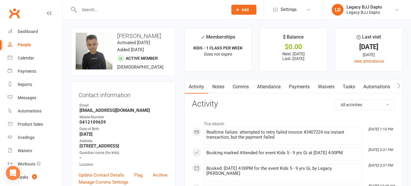
select select "100"
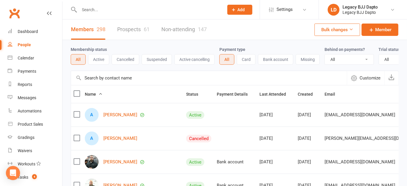
click at [131, 28] on link "Prospects 61" at bounding box center [133, 29] width 32 height 20
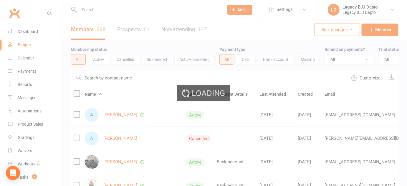
select select "100"
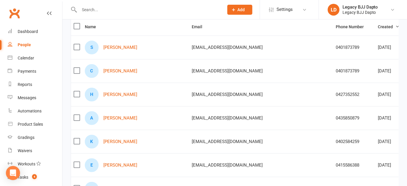
scroll to position [80, 0]
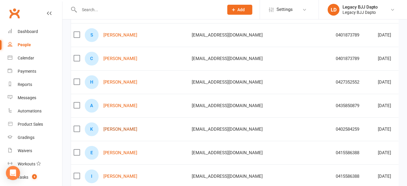
click at [126, 129] on link "[PERSON_NAME]" at bounding box center [120, 129] width 34 height 5
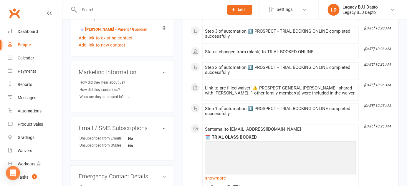
scroll to position [220, 0]
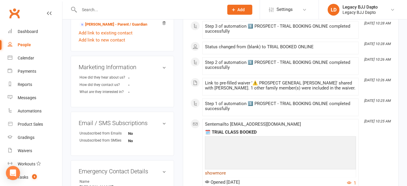
click at [213, 169] on link "show more" at bounding box center [280, 173] width 151 height 8
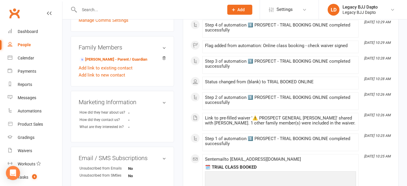
scroll to position [0, 0]
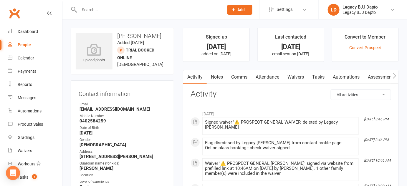
click at [22, 41] on link "People" at bounding box center [35, 44] width 55 height 13
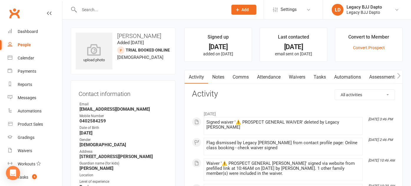
select select "100"
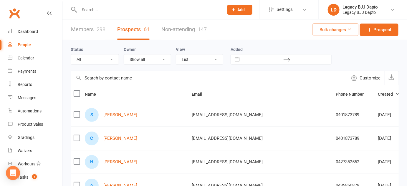
click at [99, 34] on link "Members 298" at bounding box center [88, 29] width 34 height 20
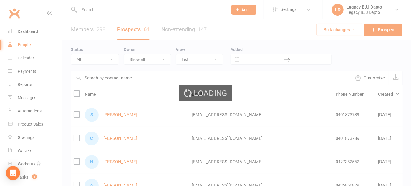
select select "100"
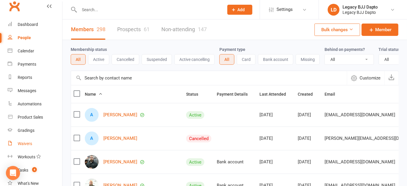
scroll to position [7, 0]
click at [16, 143] on link "Waivers" at bounding box center [35, 143] width 55 height 13
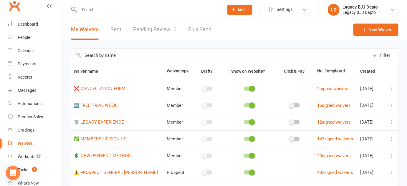
click at [158, 32] on link "Pending Review 0" at bounding box center [154, 29] width 43 height 20
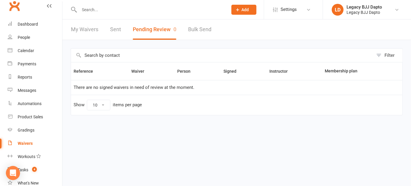
click at [358, 88] on td "There are no signed waivers in need of review at the moment." at bounding box center [237, 87] width 332 height 15
click at [35, 33] on link "People" at bounding box center [35, 37] width 55 height 13
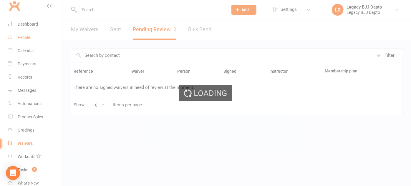
select select "100"
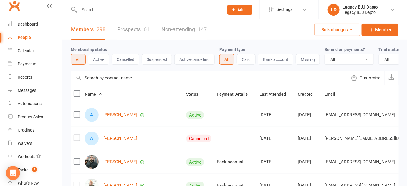
click at [125, 29] on link "Prospects 61" at bounding box center [133, 29] width 32 height 20
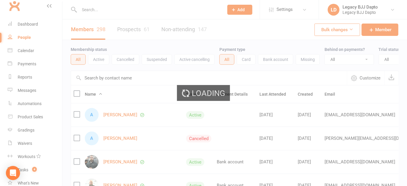
select select "100"
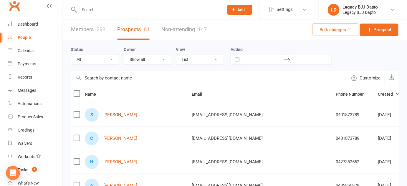
click at [115, 116] on link "Sebastian Fletcher" at bounding box center [120, 115] width 34 height 5
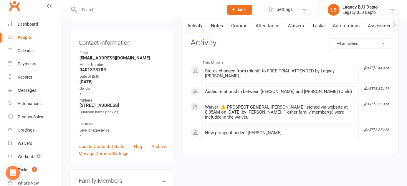
scroll to position [51, 0]
drag, startPoint x: 169, startPoint y: 117, endPoint x: 185, endPoint y: 135, distance: 24.0
click at [185, 135] on div "Activity Notes Comms Attendance Waivers Tasks Automations Assessments All activ…" at bounding box center [291, 87] width 216 height 136
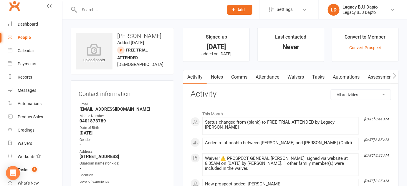
click at [43, 37] on link "People" at bounding box center [35, 37] width 55 height 13
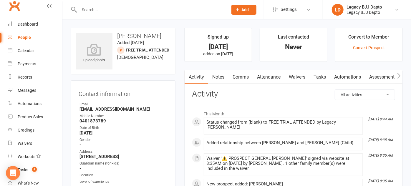
select select "100"
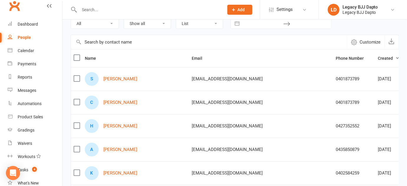
scroll to position [36, 0]
click at [14, 172] on icon "Open Intercom Messenger" at bounding box center [12, 173] width 7 height 8
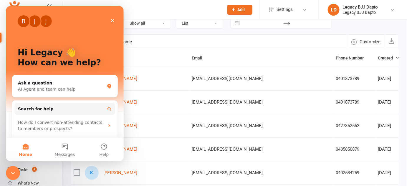
scroll to position [0, 0]
click at [66, 145] on button "Messages" at bounding box center [64, 150] width 39 height 24
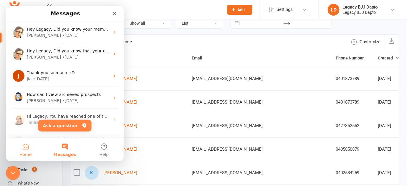
drag, startPoint x: 23, startPoint y: 157, endPoint x: 14, endPoint y: 149, distance: 11.5
click at [14, 149] on button "Home" at bounding box center [25, 150] width 39 height 24
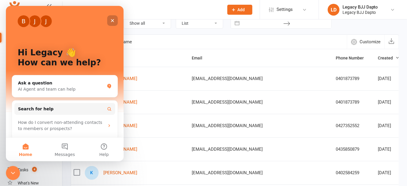
click at [112, 18] on icon "Close" at bounding box center [112, 20] width 5 height 5
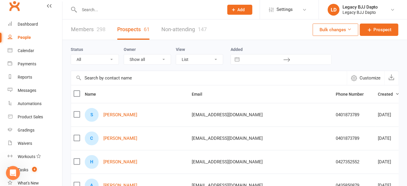
click at [100, 36] on link "Members 298" at bounding box center [88, 29] width 34 height 20
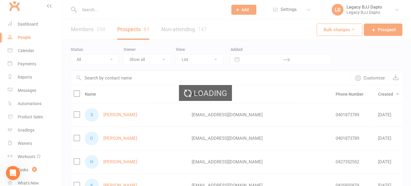
select select "100"
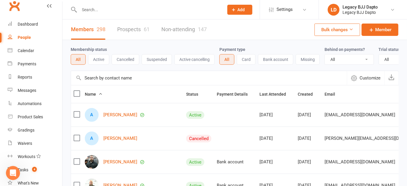
drag, startPoint x: 125, startPoint y: 30, endPoint x: 115, endPoint y: 28, distance: 10.1
click at [115, 28] on div "Members 298 Prospects 61 Non-attending 147" at bounding box center [138, 29] width 153 height 20
click at [133, 29] on link "Prospects 61" at bounding box center [133, 29] width 32 height 20
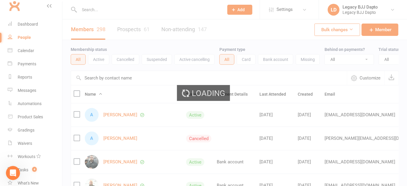
select select "100"
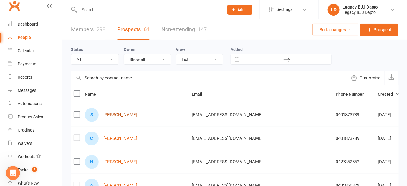
click at [113, 116] on link "Sebastian Fletcher" at bounding box center [120, 115] width 34 height 5
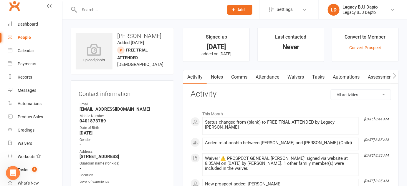
click at [300, 76] on link "Waivers" at bounding box center [296, 77] width 25 height 14
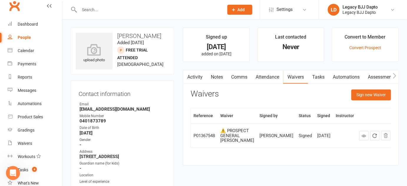
click at [114, 76] on contact-information "upload photo Sebastian Fletcher Added 11 October, 2025 FREE TRIAL ATTENDED pros…" at bounding box center [122, 122] width 103 height 189
click at [32, 34] on link "People" at bounding box center [35, 37] width 55 height 13
select select "100"
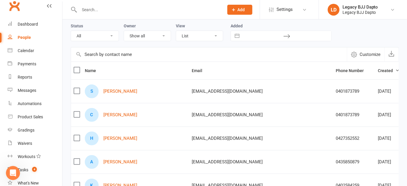
scroll to position [14, 0]
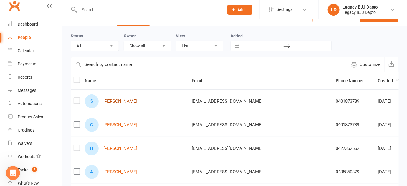
click at [126, 100] on link "Sebastian Fletcher" at bounding box center [120, 101] width 34 height 5
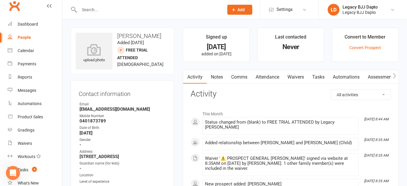
click at [216, 80] on link "Notes" at bounding box center [217, 77] width 20 height 14
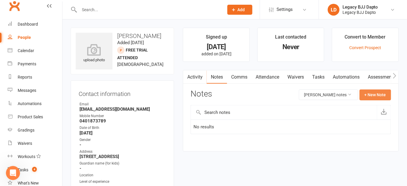
click at [375, 97] on button "+ New Note" at bounding box center [376, 95] width 32 height 11
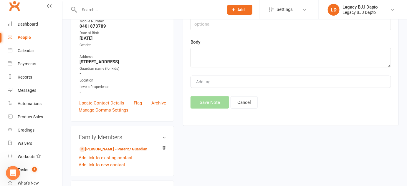
scroll to position [42, 0]
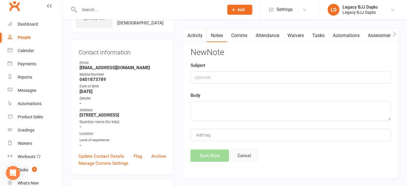
click at [238, 156] on button "Cancel" at bounding box center [244, 156] width 27 height 12
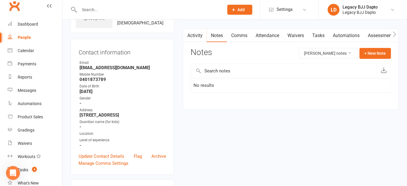
click at [194, 35] on link "Activity" at bounding box center [195, 36] width 24 height 14
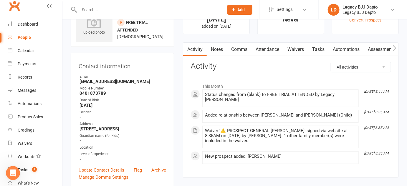
scroll to position [11, 0]
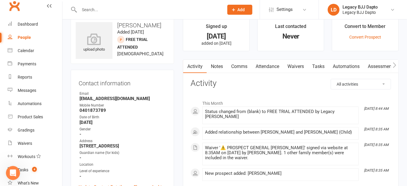
click at [240, 67] on link "Comms" at bounding box center [239, 67] width 24 height 14
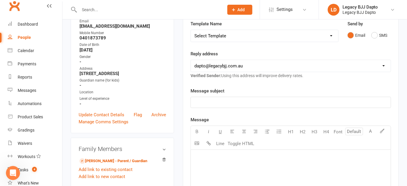
scroll to position [83, 0]
click at [327, 37] on select "Select Template [Email] PAYMENT DUE TOMORROW [Email] PAYMENT FAILURE - EMAIL [E…" at bounding box center [265, 36] width 148 height 12
click at [329, 33] on select "Select Template [Email] PAYMENT DUE TOMORROW [Email] PAYMENT FAILURE - EMAIL [E…" at bounding box center [265, 36] width 148 height 12
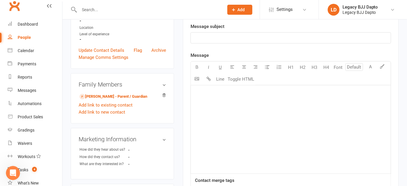
scroll to position [62, 0]
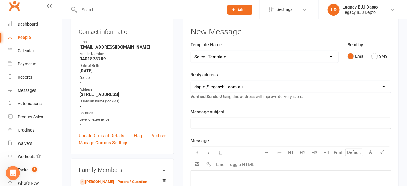
click at [372, 56] on div "Email SMS" at bounding box center [370, 56] width 44 height 11
click at [375, 56] on button "SMS" at bounding box center [380, 56] width 16 height 11
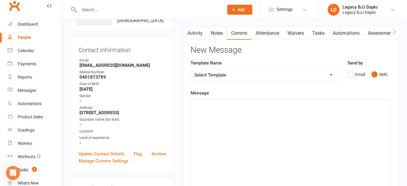
scroll to position [44, 0]
click at [351, 73] on button "Email" at bounding box center [357, 74] width 18 height 11
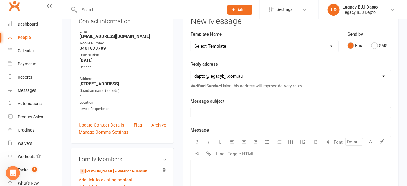
scroll to position [0, 0]
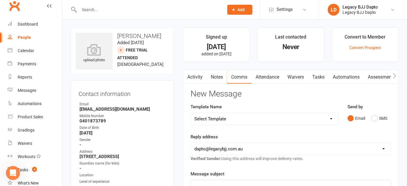
click at [34, 35] on link "People" at bounding box center [35, 37] width 55 height 13
select select "100"
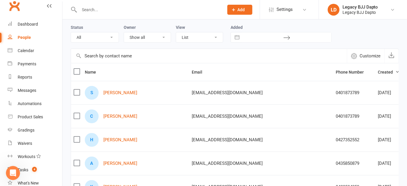
scroll to position [22, 0]
click at [136, 93] on link "Sebastian Fletcher" at bounding box center [120, 92] width 34 height 5
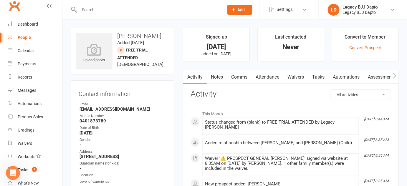
click at [30, 37] on div "People" at bounding box center [24, 37] width 13 height 5
select select "100"
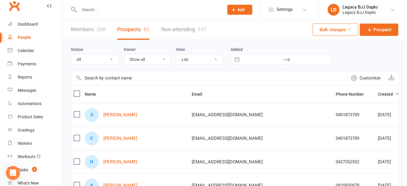
click at [87, 29] on link "Members 298" at bounding box center [88, 29] width 34 height 20
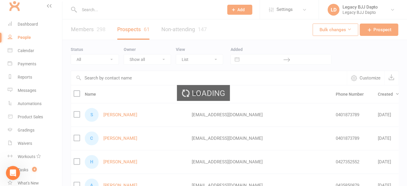
select select "100"
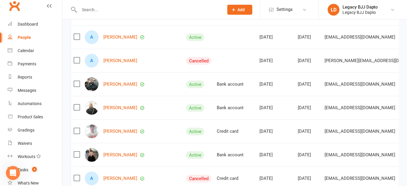
scroll to position [84, 0]
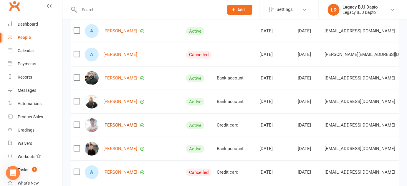
click at [116, 128] on link "[PERSON_NAME]" at bounding box center [120, 125] width 34 height 5
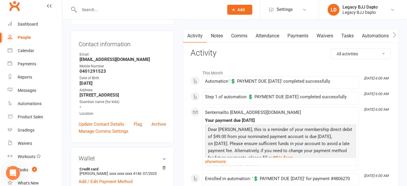
scroll to position [53, 0]
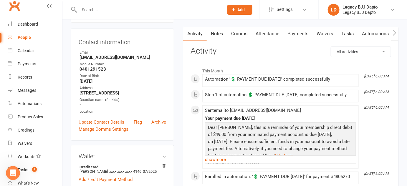
click at [269, 96] on div "Step 1 of automation 💲 PAYMENT DUE TOMORROW completed successfully" at bounding box center [280, 95] width 151 height 5
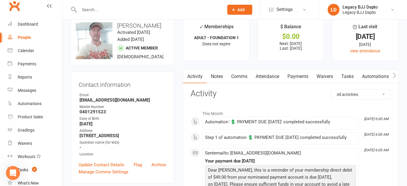
scroll to position [0, 0]
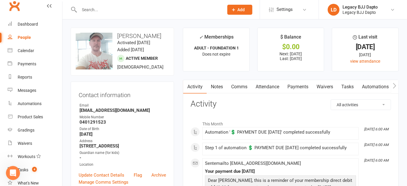
click at [38, 37] on link "People" at bounding box center [35, 37] width 55 height 13
select select "100"
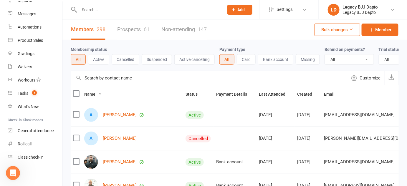
click at [214, 139] on td at bounding box center [235, 139] width 43 height 24
click at [100, 9] on input "text" at bounding box center [149, 10] width 142 height 8
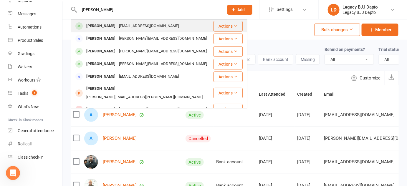
type input "jamal"
click at [95, 26] on div "Jamal Beri" at bounding box center [101, 26] width 33 height 9
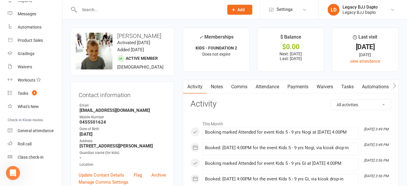
click at [301, 88] on link "Payments" at bounding box center [298, 87] width 29 height 14
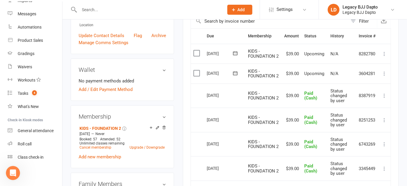
scroll to position [117, 0]
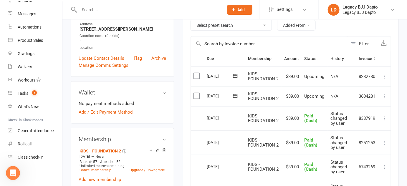
click at [193, 94] on td "Select this" at bounding box center [197, 96] width 13 height 20
click at [196, 76] on label at bounding box center [198, 76] width 8 height 6
click at [196, 73] on input "checkbox" at bounding box center [196, 73] width 4 height 0
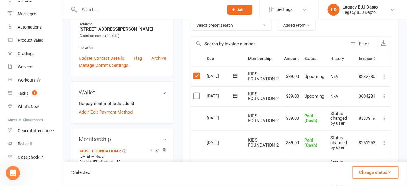
click at [196, 95] on label at bounding box center [198, 96] width 8 height 6
click at [196, 93] on input "checkbox" at bounding box center [196, 93] width 4 height 0
click at [196, 95] on label at bounding box center [198, 96] width 8 height 6
click at [196, 93] on input "checkbox" at bounding box center [196, 93] width 4 height 0
click at [194, 76] on label at bounding box center [198, 76] width 8 height 6
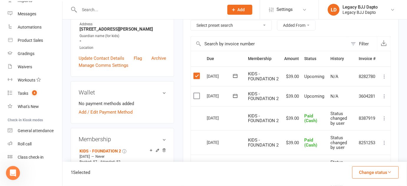
click at [194, 73] on input "checkbox" at bounding box center [196, 73] width 4 height 0
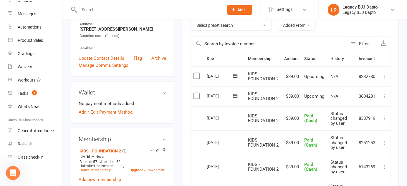
click at [195, 96] on label at bounding box center [198, 96] width 8 height 6
click at [195, 93] on input "checkbox" at bounding box center [196, 93] width 4 height 0
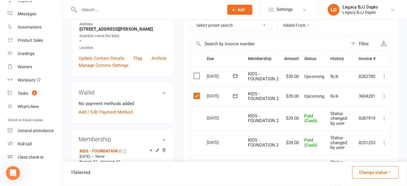
click at [200, 93] on label at bounding box center [198, 96] width 8 height 6
click at [197, 93] on input "checkbox" at bounding box center [196, 93] width 4 height 0
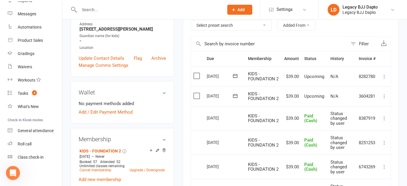
click at [384, 97] on icon at bounding box center [385, 96] width 6 height 6
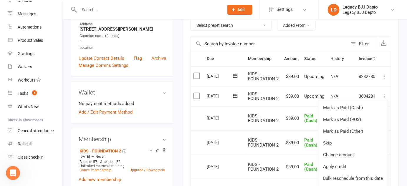
scroll to position [138, 0]
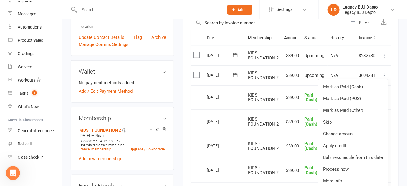
click at [359, 58] on td "8282780" at bounding box center [368, 56] width 22 height 20
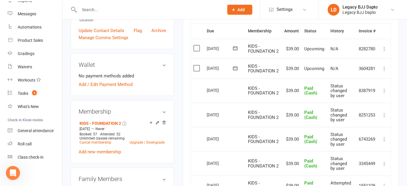
scroll to position [0, 0]
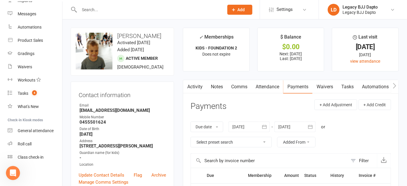
click at [259, 88] on link "Attendance" at bounding box center [268, 87] width 32 height 14
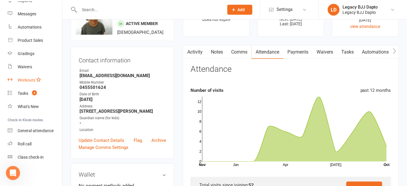
scroll to position [35, 0]
click at [25, 143] on div "Roll call" at bounding box center [25, 144] width 14 height 5
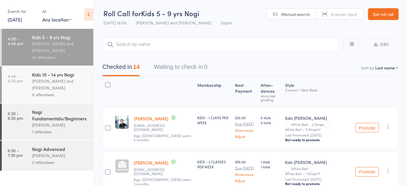
click at [65, 80] on div "[PERSON_NAME] and [PERSON_NAME]" at bounding box center [60, 85] width 56 height 14
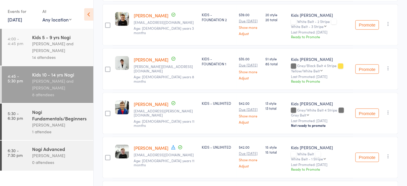
scroll to position [295, 0]
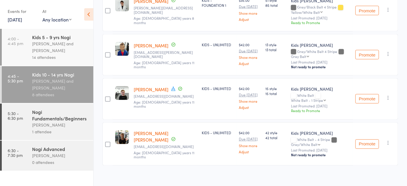
click at [387, 91] on div "Promote Undo check-in Promote Send message Add Note Add Task Add Flag Remove Ma…" at bounding box center [375, 99] width 45 height 42
click at [388, 95] on icon "button" at bounding box center [389, 98] width 6 height 6
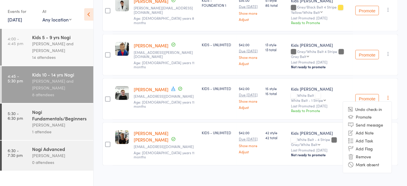
click at [75, 45] on div "[PERSON_NAME] and [PERSON_NAME]" at bounding box center [60, 47] width 56 height 14
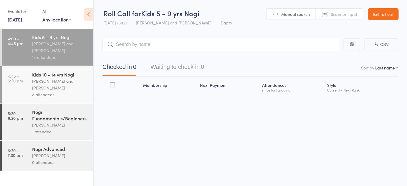
click at [75, 45] on div "[PERSON_NAME] and [PERSON_NAME]" at bounding box center [60, 47] width 56 height 14
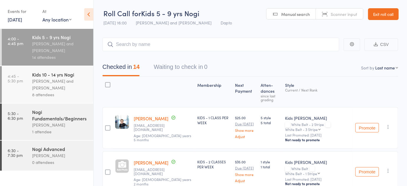
click at [388, 20] on link "Exit roll call" at bounding box center [383, 14] width 31 height 12
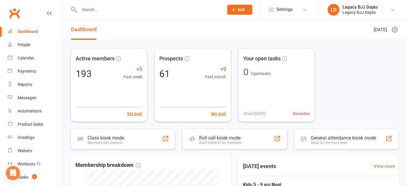
click at [159, 14] on div at bounding box center [145, 9] width 149 height 19
click at [35, 43] on link "People" at bounding box center [35, 44] width 55 height 13
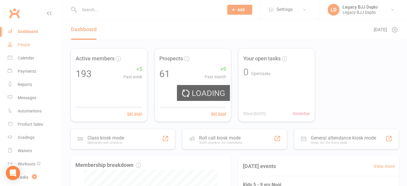
select select "100"
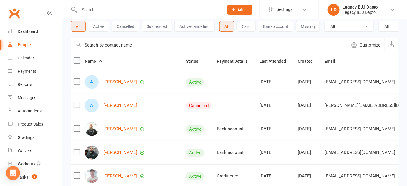
scroll to position [33, 0]
click at [113, 131] on link "[PERSON_NAME]" at bounding box center [120, 128] width 34 height 5
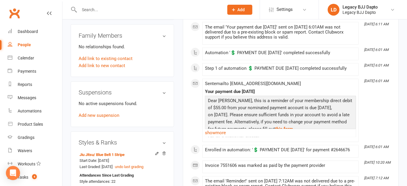
scroll to position [314, 0]
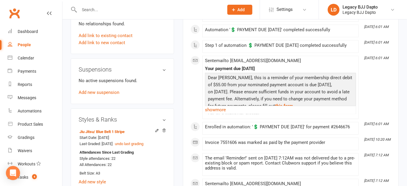
click at [158, 11] on input "text" at bounding box center [149, 10] width 142 height 8
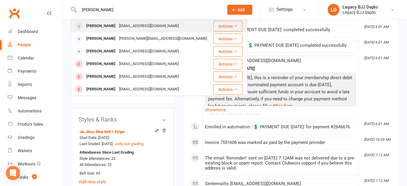
type input "[PERSON_NAME]"
click at [145, 27] on div "[EMAIL_ADDRESS][DOMAIN_NAME]" at bounding box center [148, 26] width 63 height 9
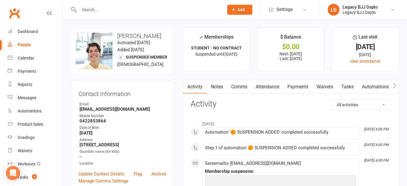
click at [293, 86] on link "Payments" at bounding box center [298, 87] width 29 height 14
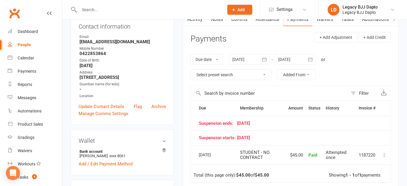
scroll to position [64, 0]
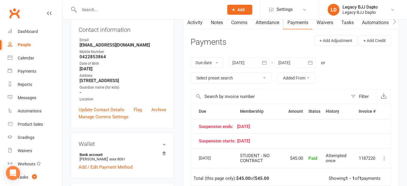
click at [327, 22] on link "Waivers" at bounding box center [325, 23] width 25 height 14
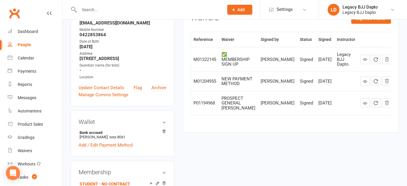
scroll to position [87, 0]
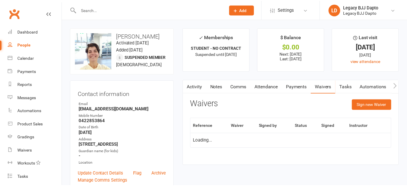
scroll to position [87, 0]
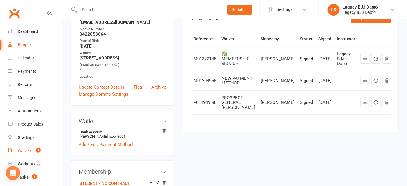
click at [22, 150] on div "Waivers" at bounding box center [25, 151] width 14 height 5
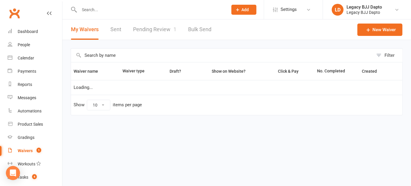
click at [154, 29] on link "Pending Review 1" at bounding box center [154, 29] width 43 height 20
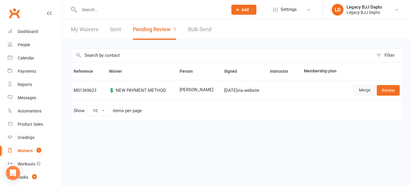
click at [363, 92] on link "Merge" at bounding box center [365, 90] width 22 height 11
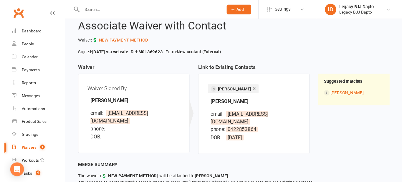
scroll to position [48, 0]
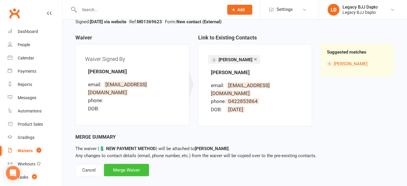
click at [134, 164] on div "Merge Waiver" at bounding box center [126, 170] width 45 height 12
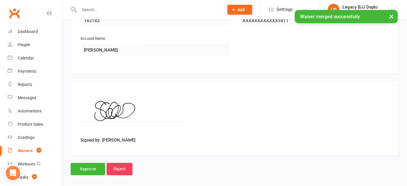
scroll to position [252, 0]
click at [84, 168] on input "Approve" at bounding box center [88, 170] width 34 height 12
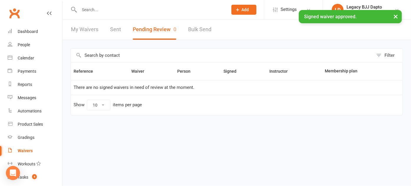
click at [96, 7] on input "text" at bounding box center [151, 10] width 146 height 8
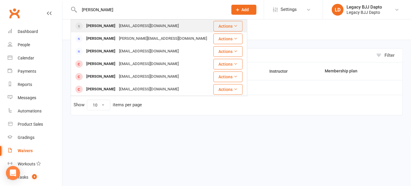
type input "[PERSON_NAME]"
click at [104, 27] on div "[PERSON_NAME]" at bounding box center [101, 26] width 33 height 9
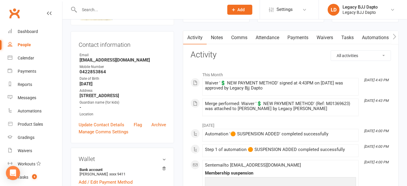
scroll to position [45, 0]
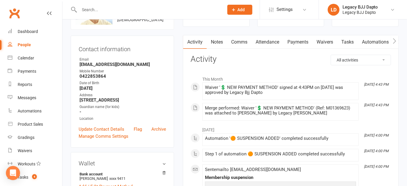
click at [319, 41] on link "Waivers" at bounding box center [325, 42] width 25 height 14
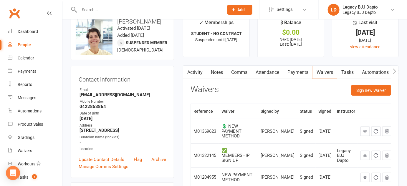
scroll to position [15, 0]
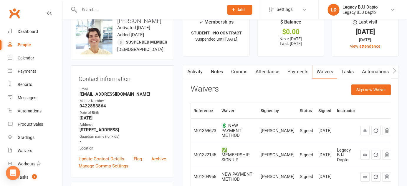
click at [194, 71] on link "Activity" at bounding box center [195, 72] width 24 height 14
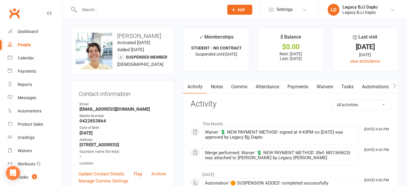
click at [26, 46] on div "People" at bounding box center [24, 44] width 13 height 5
select select "100"
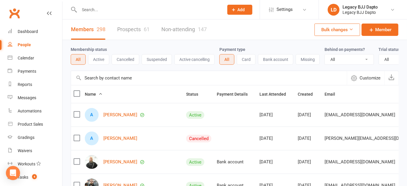
click at [117, 32] on div "Members 298 Prospects 61 Non-attending 147" at bounding box center [138, 29] width 153 height 20
click at [122, 30] on link "Prospects 61" at bounding box center [133, 29] width 32 height 20
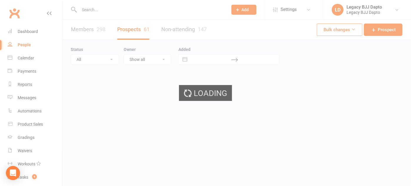
select select "100"
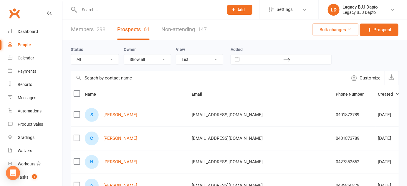
scroll to position [82, 0]
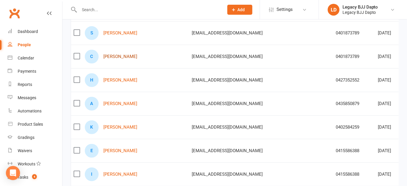
click at [121, 55] on link "[PERSON_NAME]" at bounding box center [120, 56] width 34 height 5
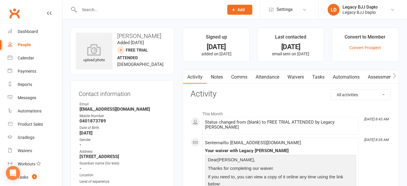
click at [24, 42] on div "People" at bounding box center [24, 44] width 13 height 5
select select "100"
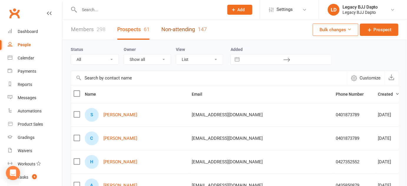
drag, startPoint x: 174, startPoint y: 29, endPoint x: 165, endPoint y: 28, distance: 9.2
click at [165, 28] on link "Non-attending 147" at bounding box center [184, 29] width 45 height 20
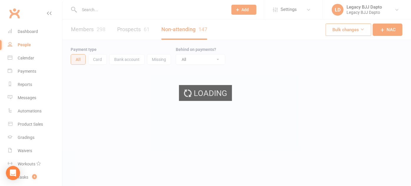
select select "100"
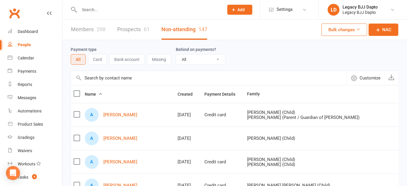
click at [98, 11] on input "text" at bounding box center [149, 10] width 142 height 8
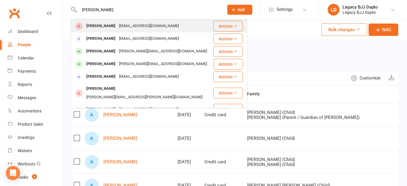
type input "[PERSON_NAME]"
click at [172, 30] on div "Dani Matthews Dan33s@hotmail.com" at bounding box center [142, 26] width 142 height 12
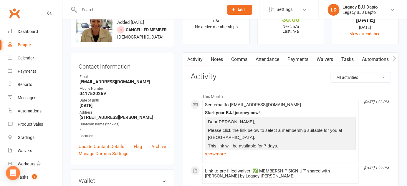
scroll to position [27, 0]
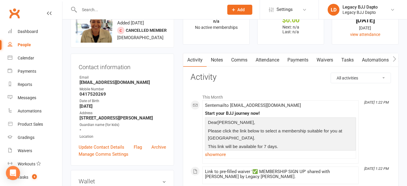
click at [194, 141] on div "This Month Oct 14, 1:22 PM Sent email to Dan33s@hotmail.com Start your BJJ jour…" at bounding box center [291, 184] width 201 height 187
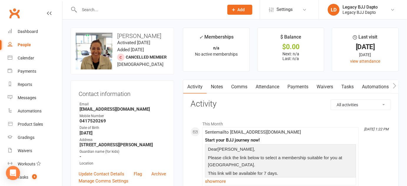
click at [32, 47] on link "People" at bounding box center [35, 44] width 55 height 13
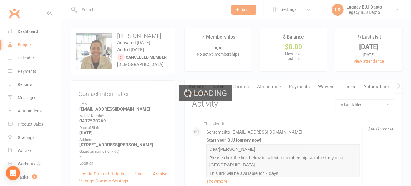
select select "100"
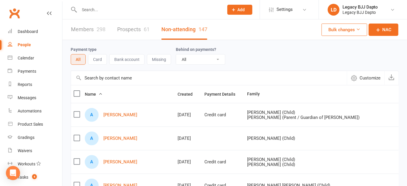
click at [130, 38] on link "Prospects 61" at bounding box center [133, 29] width 32 height 20
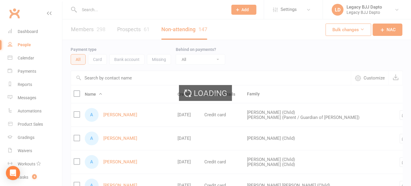
select select "100"
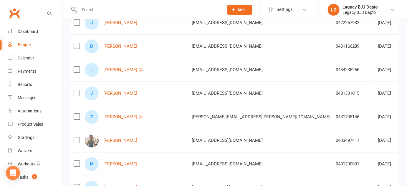
scroll to position [658, 0]
click at [139, 68] on button "button" at bounding box center [141, 70] width 5 height 7
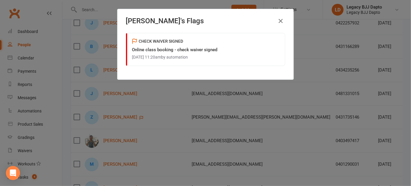
click at [276, 20] on button "button" at bounding box center [280, 20] width 9 height 9
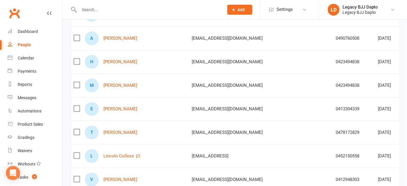
scroll to position [897, 0]
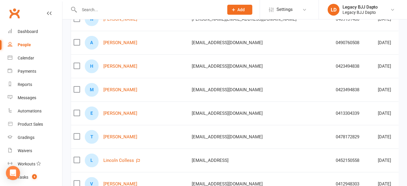
click at [189, 107] on td "eathannhill@gmail.com" at bounding box center [261, 114] width 144 height 24
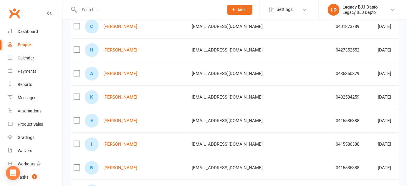
scroll to position [102, 0]
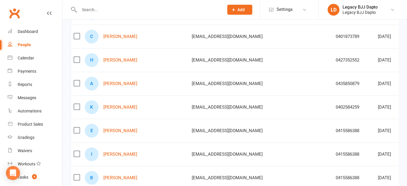
click at [103, 10] on input "text" at bounding box center [149, 10] width 142 height 8
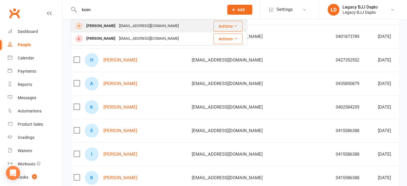
type input "koen"
click at [93, 25] on div "[PERSON_NAME]" at bounding box center [101, 26] width 33 height 9
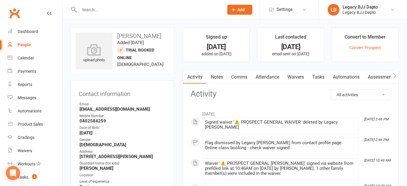
click at [302, 80] on link "Waivers" at bounding box center [296, 77] width 25 height 14
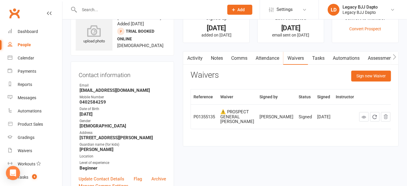
scroll to position [19, 0]
click at [197, 64] on link "Activity" at bounding box center [195, 59] width 24 height 14
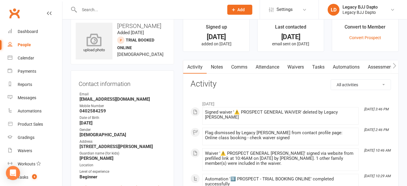
scroll to position [9, 0]
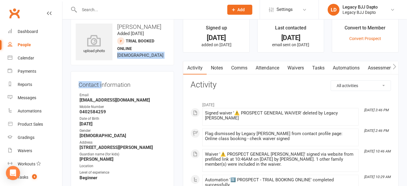
drag, startPoint x: 109, startPoint y: 62, endPoint x: 101, endPoint y: 95, distance: 34.5
click at [101, 95] on contact-information "upload photo Koen Andrews Added 21 September, 2025 TRIAL BOOKED ONLINE prospect…" at bounding box center [122, 113] width 103 height 189
click at [141, 150] on strong "208 Derribong Dr Cordeaux heights NSW 2526" at bounding box center [123, 147] width 87 height 5
click at [272, 73] on link "Attendance" at bounding box center [268, 68] width 32 height 14
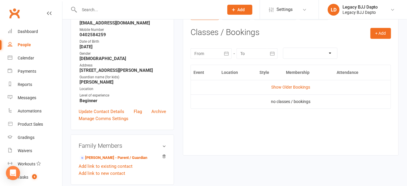
scroll to position [85, 0]
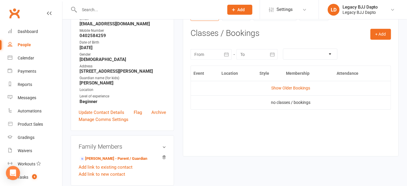
click at [268, 129] on div "Event Location Style Membership Attendance Show Older Bookings no classes / boo…" at bounding box center [291, 107] width 201 height 82
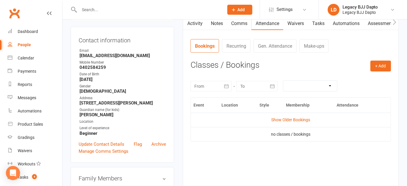
scroll to position [51, 0]
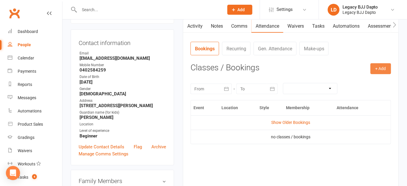
click at [377, 65] on button "+ Add" at bounding box center [381, 68] width 21 height 11
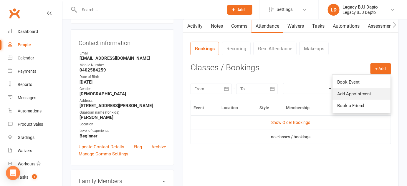
click at [354, 93] on link "Add Appointment" at bounding box center [362, 94] width 58 height 12
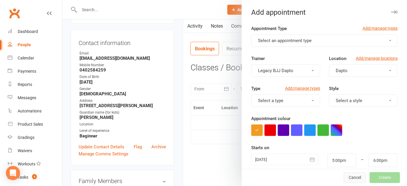
click at [349, 177] on button "Cancel" at bounding box center [355, 178] width 22 height 11
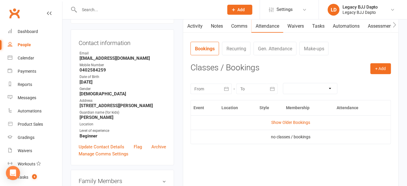
click at [96, 10] on input "text" at bounding box center [149, 10] width 142 height 8
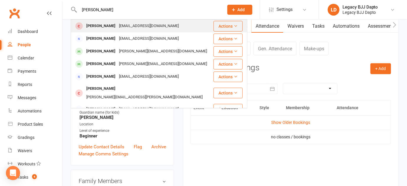
type input "[PERSON_NAME]"
click at [90, 24] on div "[PERSON_NAME]" at bounding box center [101, 26] width 33 height 9
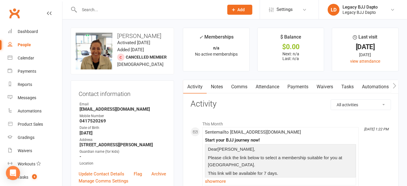
drag, startPoint x: 188, startPoint y: 105, endPoint x: 231, endPoint y: 107, distance: 43.1
click at [231, 107] on h3 "Activity" at bounding box center [291, 104] width 201 height 9
drag, startPoint x: 231, startPoint y: 107, endPoint x: 200, endPoint y: 100, distance: 31.1
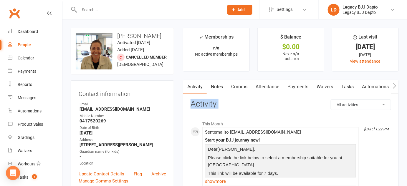
click at [200, 100] on h3 "Activity" at bounding box center [291, 104] width 201 height 9
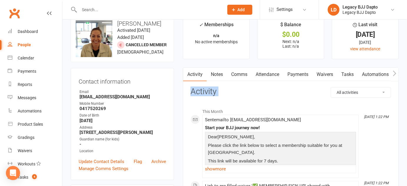
scroll to position [13, 0]
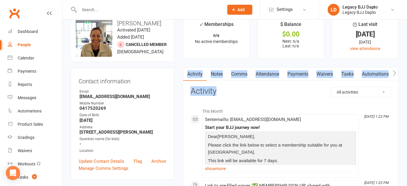
drag, startPoint x: 190, startPoint y: 64, endPoint x: 207, endPoint y: 86, distance: 28.2
click at [207, 87] on h3 "Activity" at bounding box center [291, 91] width 201 height 9
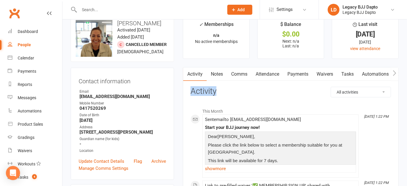
click at [207, 87] on h3 "Activity" at bounding box center [291, 91] width 201 height 9
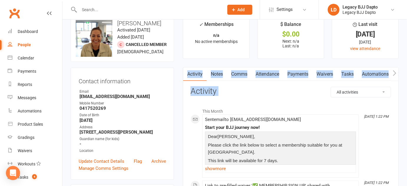
drag, startPoint x: 207, startPoint y: 86, endPoint x: 196, endPoint y: 68, distance: 21.1
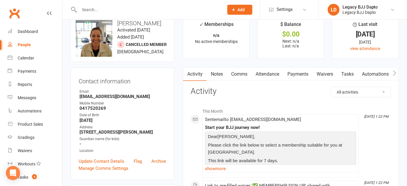
click at [131, 85] on h3 "Contact information" at bounding box center [123, 80] width 88 height 9
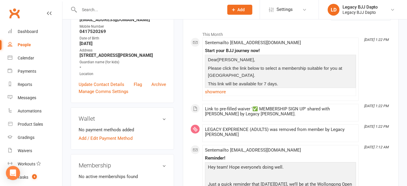
scroll to position [0, 0]
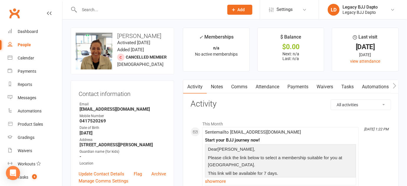
click at [107, 11] on input "text" at bounding box center [149, 10] width 142 height 8
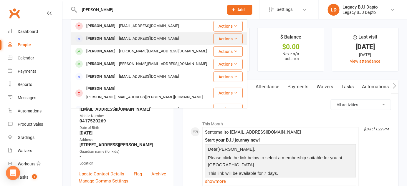
type input "[PERSON_NAME]"
click at [94, 34] on div "[PERSON_NAME]" at bounding box center [101, 38] width 33 height 9
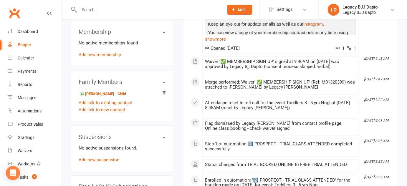
scroll to position [188, 0]
click at [97, 92] on link "Elias Naqau - Child" at bounding box center [103, 94] width 47 height 6
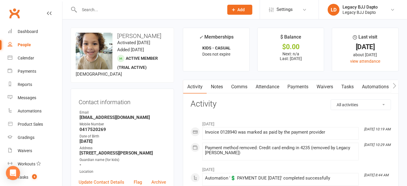
click at [299, 85] on link "Payments" at bounding box center [298, 87] width 29 height 14
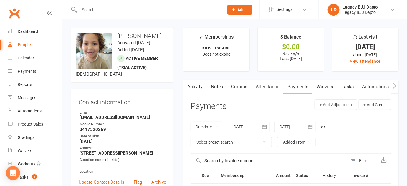
click at [138, 6] on input "text" at bounding box center [149, 10] width 142 height 8
click at [94, 85] on contact-information "upload photo change photo Elias Naqau Activated 2 August, 2025 Added 2 August, …" at bounding box center [122, 114] width 103 height 173
click at [31, 45] on link "People" at bounding box center [35, 44] width 55 height 13
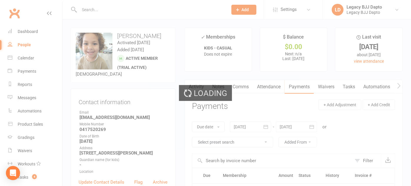
select select "100"
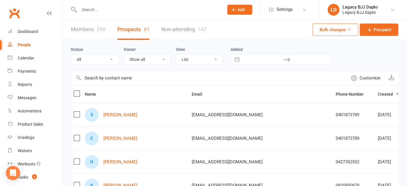
click at [107, 4] on div at bounding box center [145, 9] width 149 height 19
click at [107, 8] on input "text" at bounding box center [149, 10] width 142 height 8
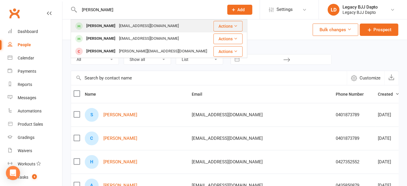
type input "nikola"
click at [86, 28] on div "[PERSON_NAME]" at bounding box center [101, 26] width 33 height 9
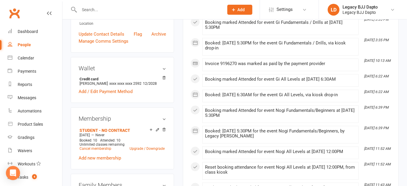
scroll to position [141, 0]
click at [252, 111] on div "Booking marked Attended for event Nogi Fundamentals/Beginners at 09 Oct 2025 at…" at bounding box center [280, 113] width 151 height 10
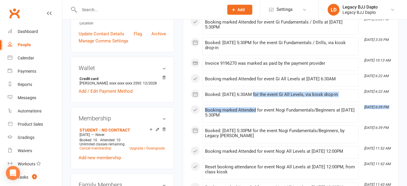
drag, startPoint x: 252, startPoint y: 111, endPoint x: 251, endPoint y: 91, distance: 19.5
click at [251, 92] on div "Booked: 10 Oct 2025 at 6:30AM for the event Gi All Levels, via kiosk drop-in" at bounding box center [280, 94] width 151 height 5
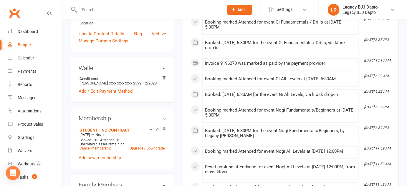
click at [251, 92] on div "Booked: 10 Oct 2025 at 6:30AM for the event Gi All Levels, via kiosk drop-in" at bounding box center [280, 94] width 151 height 5
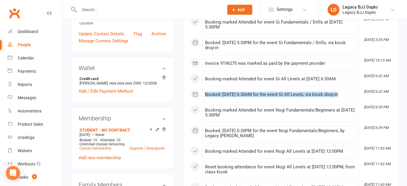
drag, startPoint x: 251, startPoint y: 91, endPoint x: 258, endPoint y: 98, distance: 10.0
click at [258, 98] on div "Booked: 10 Oct 2025 at 6:30AM for the event Gi All Levels, via kiosk drop-in" at bounding box center [280, 95] width 151 height 7
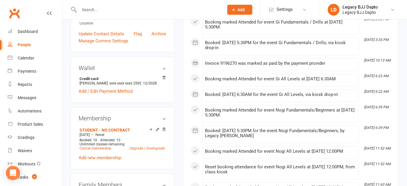
click at [258, 114] on div "Booking marked Attended for event Nogi Fundamentals/Beginners at 09 Oct 2025 at…" at bounding box center [280, 113] width 151 height 10
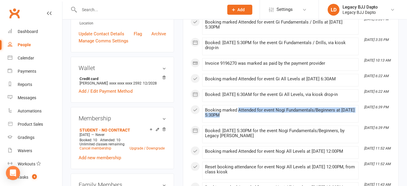
drag, startPoint x: 258, startPoint y: 114, endPoint x: 253, endPoint y: 105, distance: 11.0
click at [253, 105] on li "Oct 9, 6:39 PM Booking marked Attended for event Nogi Fundamentals/Beginners at…" at bounding box center [280, 114] width 157 height 18
click at [244, 111] on div "Booking marked Attended for event Nogi Fundamentals/Beginners at 09 Oct 2025 at…" at bounding box center [280, 113] width 151 height 10
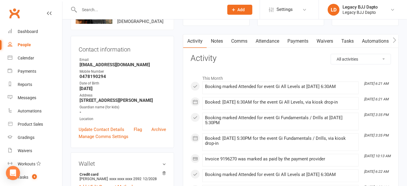
scroll to position [0, 0]
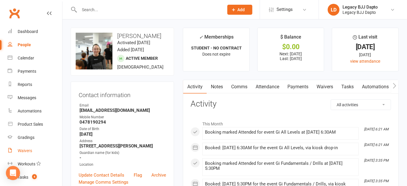
click at [20, 153] on div "Waivers" at bounding box center [25, 151] width 14 height 5
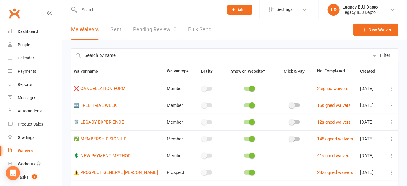
click at [156, 31] on link "Pending Review 0" at bounding box center [154, 29] width 43 height 20
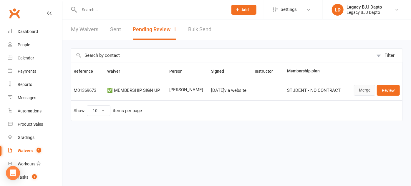
click at [364, 89] on link "Merge" at bounding box center [365, 90] width 22 height 11
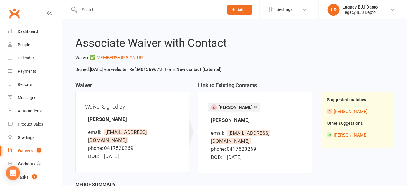
scroll to position [48, 0]
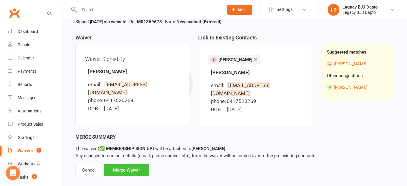
click at [133, 164] on div "Merge Waiver" at bounding box center [126, 170] width 45 height 12
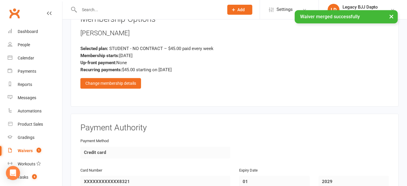
scroll to position [425, 0]
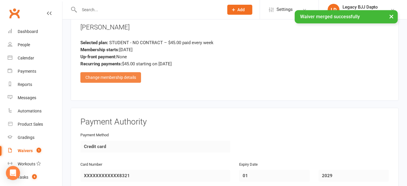
click at [122, 78] on div "Change membership details" at bounding box center [110, 77] width 61 height 11
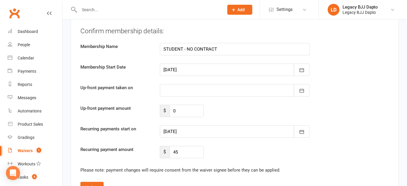
scroll to position [702, 0]
click at [220, 131] on div at bounding box center [235, 132] width 150 height 12
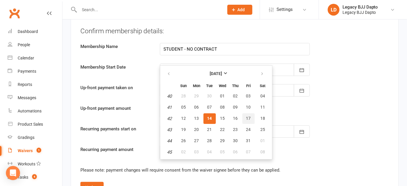
click at [243, 118] on button "17" at bounding box center [249, 118] width 12 height 11
type input "17 Oct 2025"
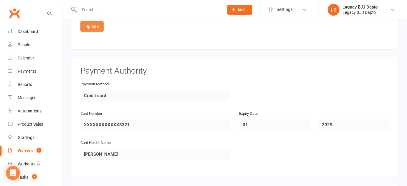
click at [89, 29] on button "Update" at bounding box center [91, 26] width 23 height 11
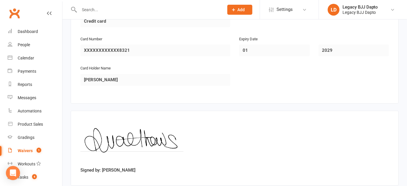
scroll to position [584, 0]
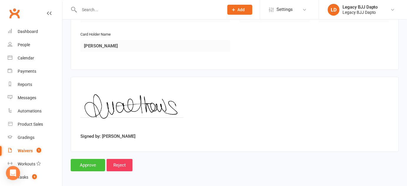
click at [87, 162] on input "Approve" at bounding box center [88, 165] width 34 height 12
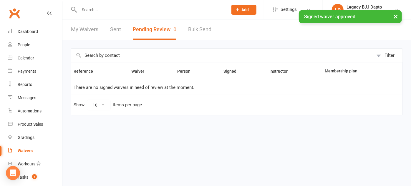
click at [171, 10] on div "× Signed waiver approved." at bounding box center [202, 10] width 404 height 0
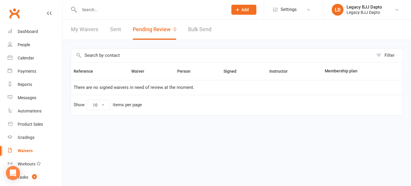
click at [111, 8] on input "text" at bounding box center [151, 10] width 146 height 8
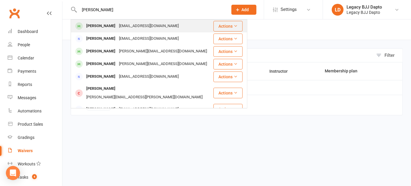
type input "[PERSON_NAME]"
click at [153, 25] on div "[EMAIL_ADDRESS][DOMAIN_NAME]" at bounding box center [148, 26] width 63 height 9
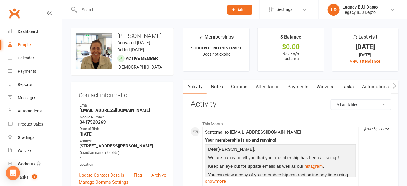
click at [127, 8] on input "text" at bounding box center [149, 10] width 142 height 8
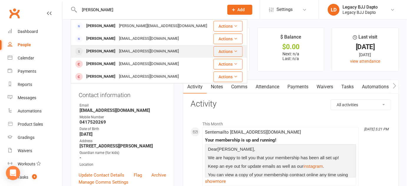
type input "[PERSON_NAME]"
click at [88, 46] on div "Sarah Coles Sarahcolesy2000@gmail.com" at bounding box center [141, 51] width 141 height 12
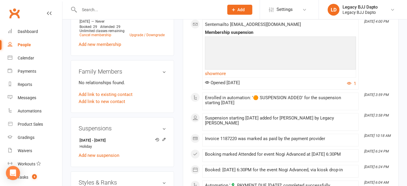
scroll to position [274, 0]
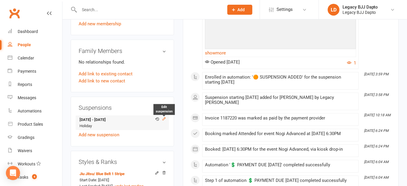
click at [164, 119] on icon at bounding box center [164, 119] width 4 height 4
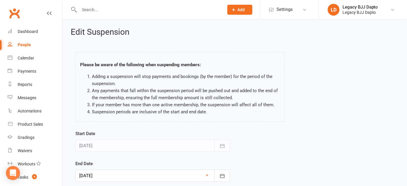
click at [209, 176] on div at bounding box center [152, 176] width 155 height 12
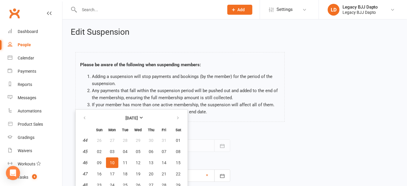
scroll to position [14, 0]
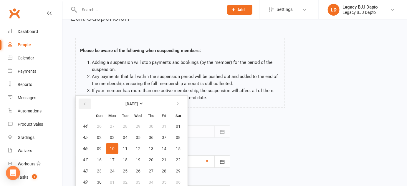
click at [86, 99] on button "button" at bounding box center [85, 104] width 13 height 11
click at [122, 150] on button "14" at bounding box center [125, 149] width 12 height 11
type input "14 Oct 2025"
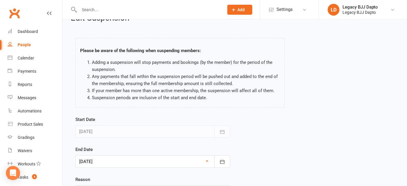
scroll to position [72, 0]
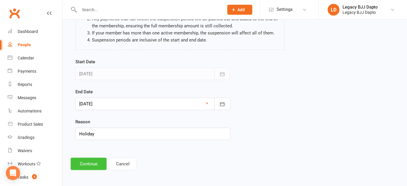
click at [99, 159] on button "Continue" at bounding box center [89, 164] width 36 height 12
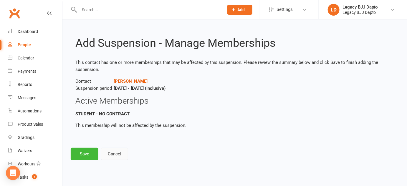
scroll to position [0, 0]
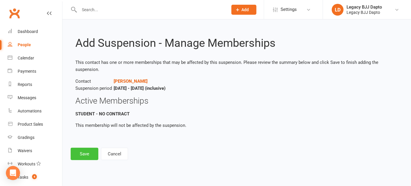
click at [88, 152] on button "Save" at bounding box center [85, 154] width 28 height 12
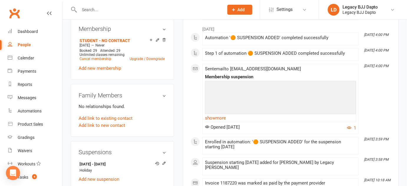
scroll to position [247, 0]
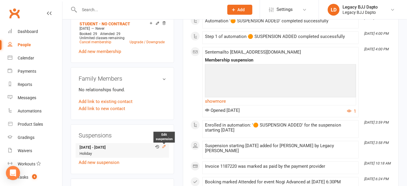
click at [165, 146] on icon at bounding box center [164, 147] width 3 height 3
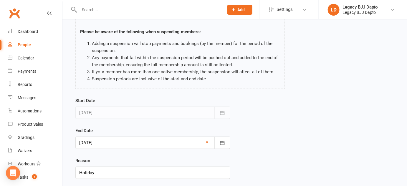
scroll to position [45, 0]
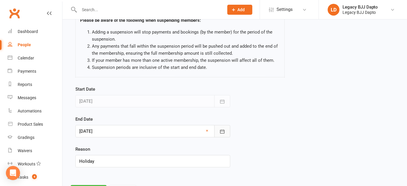
click at [221, 129] on icon "button" at bounding box center [223, 132] width 6 height 6
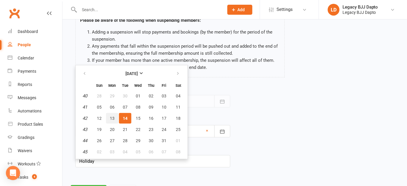
click at [114, 115] on button "13" at bounding box center [112, 118] width 12 height 11
type input "13 Oct 2025"
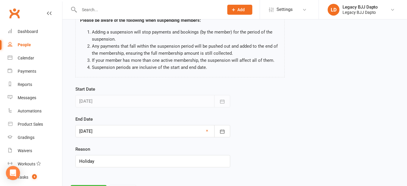
scroll to position [72, 0]
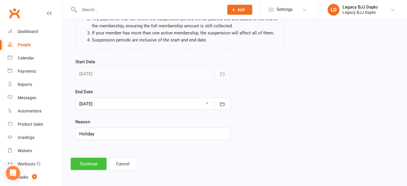
click at [85, 164] on button "Continue" at bounding box center [89, 164] width 36 height 12
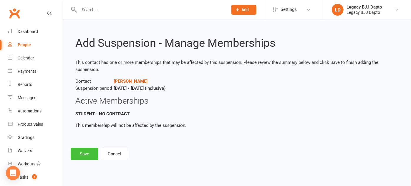
click at [88, 155] on button "Save" at bounding box center [85, 154] width 28 height 12
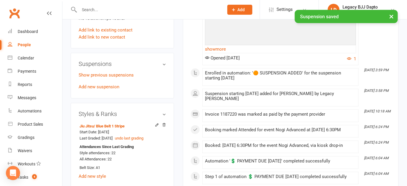
scroll to position [309, 0]
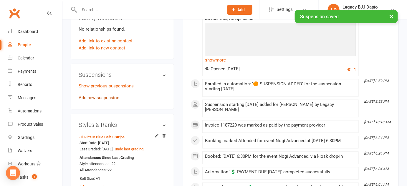
click at [108, 97] on link "Add new suspension" at bounding box center [99, 97] width 41 height 5
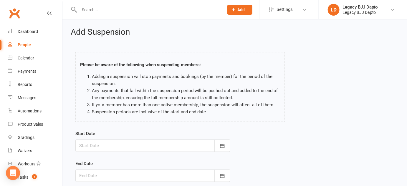
click at [116, 147] on div at bounding box center [152, 146] width 155 height 12
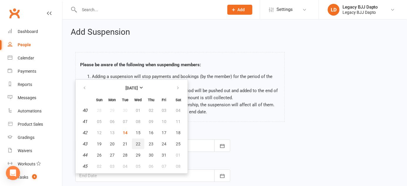
click at [136, 142] on span "22" at bounding box center [138, 144] width 5 height 5
type input "22 Oct 2025"
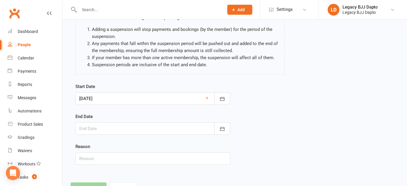
scroll to position [47, 0]
click at [221, 130] on icon "button" at bounding box center [222, 129] width 4 height 4
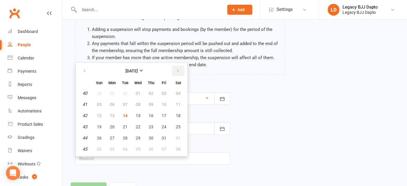
click at [179, 68] on button "button" at bounding box center [178, 71] width 13 height 11
click at [179, 101] on button "08" at bounding box center [178, 104] width 15 height 11
type input "08 Nov 2025"
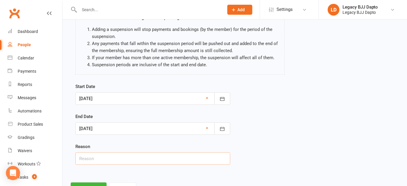
click at [104, 153] on input "text" at bounding box center [152, 159] width 155 height 12
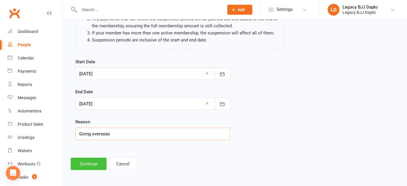
type input "Going overseas"
click at [92, 160] on button "Continue" at bounding box center [89, 164] width 36 height 12
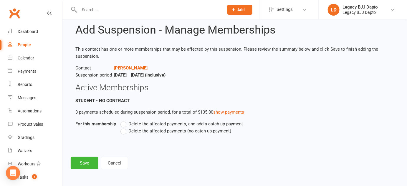
scroll to position [0, 0]
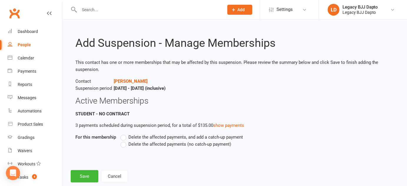
click at [124, 144] on label "Delete the affected payments (no catch-up payment)" at bounding box center [176, 144] width 111 height 7
click at [124, 141] on input "Delete the affected payments (no catch-up payment)" at bounding box center [123, 141] width 4 height 0
click at [127, 135] on label "Delete the affected payments, and add a catch-up payment" at bounding box center [182, 137] width 123 height 7
click at [124, 134] on input "Delete the affected payments, and add a catch-up payment" at bounding box center [123, 134] width 4 height 0
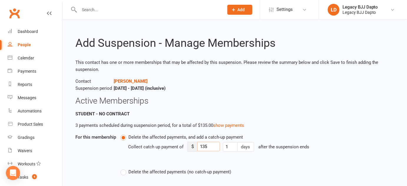
click at [203, 150] on input "135" at bounding box center [208, 146] width 23 height 9
click at [210, 148] on input "135" at bounding box center [208, 146] width 23 height 9
type input "1"
click at [208, 141] on div "Collect catch up payment of $ 1 days after the suspension ends" at bounding box center [226, 151] width 196 height 21
click at [208, 144] on input "number" at bounding box center [208, 146] width 23 height 9
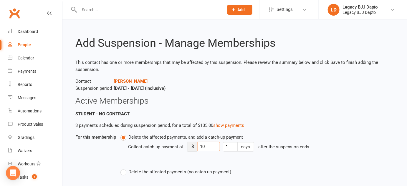
type input "10"
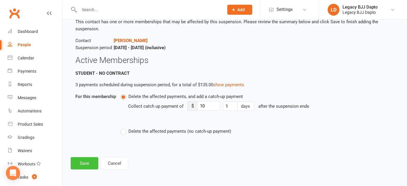
click at [80, 162] on button "Save" at bounding box center [85, 163] width 28 height 12
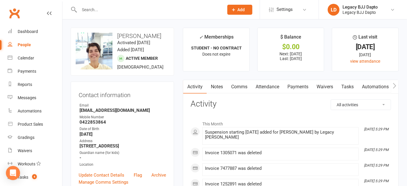
click at [33, 44] on link "People" at bounding box center [35, 44] width 55 height 13
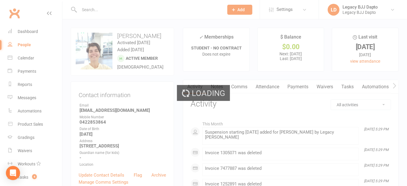
select select "100"
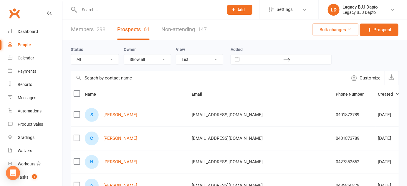
click at [93, 29] on link "Members 298" at bounding box center [88, 29] width 34 height 20
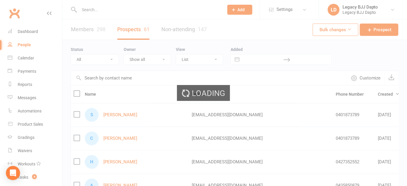
select select "100"
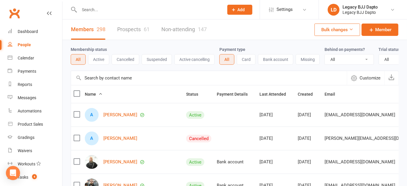
click at [108, 50] on div "Membership status All Active Cancelled Suspended Active cancelling" at bounding box center [145, 55] width 149 height 19
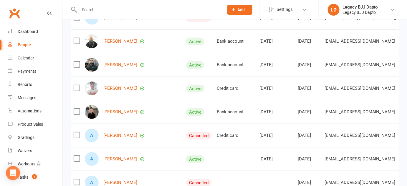
scroll to position [121, 0]
click at [136, 75] on td "Adam Neale" at bounding box center [132, 65] width 101 height 24
click at [142, 71] on div "Adam Neale" at bounding box center [133, 65] width 96 height 14
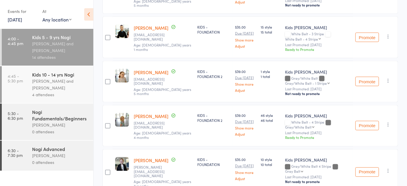
click at [47, 110] on div "Nogi Fundamentals/Beginners" at bounding box center [60, 115] width 56 height 13
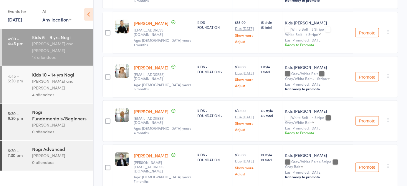
scroll to position [273, 0]
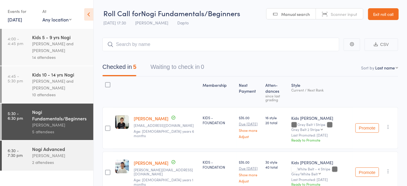
click at [75, 72] on div "Kids 10 - 14 yrs Nogi" at bounding box center [60, 74] width 56 height 6
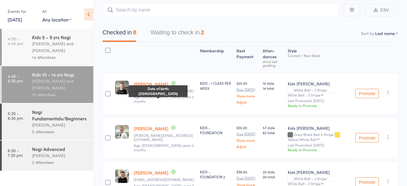
scroll to position [34, 0]
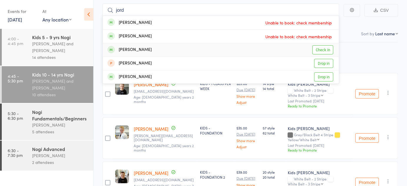
type input "jord"
click at [321, 47] on link "Check in" at bounding box center [323, 49] width 21 height 9
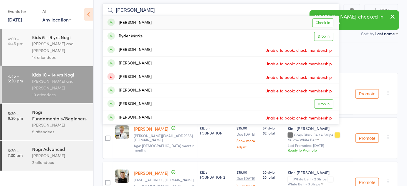
type input "[PERSON_NAME]"
click at [320, 23] on link "Check in" at bounding box center [323, 22] width 21 height 9
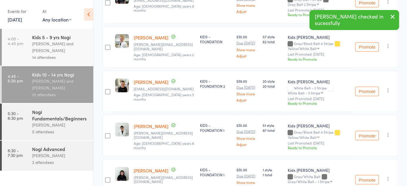
scroll to position [167, 0]
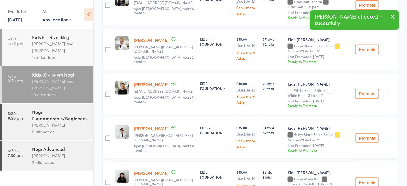
click at [48, 109] on div "Nogi Fundamentals/Beginners" at bounding box center [60, 115] width 56 height 13
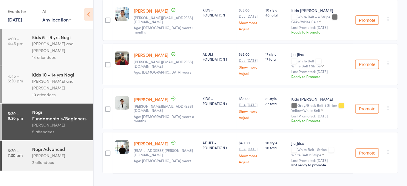
scroll to position [160, 0]
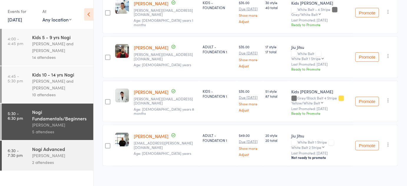
click at [51, 86] on div "[PERSON_NAME] and [PERSON_NAME]" at bounding box center [60, 85] width 56 height 14
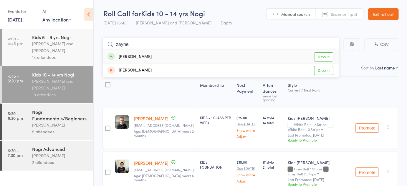
type input "zayne"
click at [324, 55] on link "Drop in" at bounding box center [323, 56] width 19 height 9
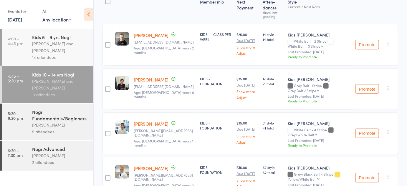
scroll to position [84, 0]
click at [391, 85] on icon "button" at bounding box center [389, 88] width 6 height 6
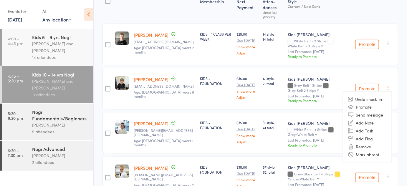
click at [393, 77] on div "Promote Undo check-in Promote Send message Add Note Add Task Add Flag Remove Ma…" at bounding box center [375, 89] width 45 height 42
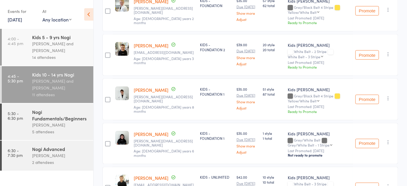
scroll to position [252, 0]
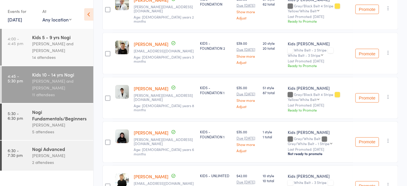
click at [184, 27] on div "[PERSON_NAME] [PERSON_NAME][EMAIL_ADDRESS][DOMAIN_NAME] Age: [DEMOGRAPHIC_DATA]…" at bounding box center [164, 10] width 66 height 42
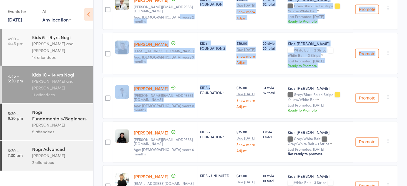
drag, startPoint x: 184, startPoint y: 27, endPoint x: 219, endPoint y: 76, distance: 59.8
click at [219, 76] on div "edit [PERSON_NAME] [EMAIL_ADDRESS][DOMAIN_NAME] Age: [DEMOGRAPHIC_DATA] years 2…" at bounding box center [251, 98] width 296 height 486
click at [219, 77] on div "KIDS - FOUNDATION 1" at bounding box center [216, 98] width 37 height 42
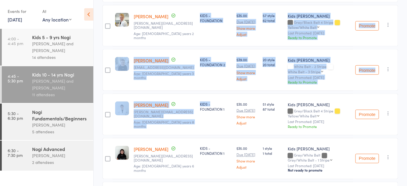
scroll to position [235, 0]
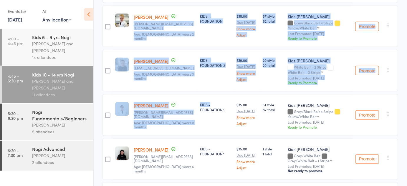
drag, startPoint x: 219, startPoint y: 76, endPoint x: 191, endPoint y: 18, distance: 64.6
click at [191, 18] on div "edit [PERSON_NAME] [EMAIL_ADDRESS][DOMAIN_NAME] Age: [DEMOGRAPHIC_DATA] years 2…" at bounding box center [251, 115] width 296 height 486
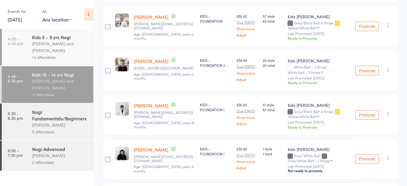
click at [191, 18] on div "[PERSON_NAME] [PERSON_NAME][EMAIL_ADDRESS][DOMAIN_NAME] Age: [DEMOGRAPHIC_DATA]…" at bounding box center [164, 27] width 66 height 42
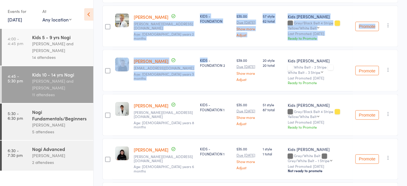
drag, startPoint x: 191, startPoint y: 18, endPoint x: 200, endPoint y: 52, distance: 35.2
click at [200, 52] on div "edit [PERSON_NAME] [EMAIL_ADDRESS][DOMAIN_NAME] Age: [DEMOGRAPHIC_DATA] years 2…" at bounding box center [251, 115] width 296 height 486
click at [200, 52] on div "KIDS - FOUNDATION 2" at bounding box center [216, 71] width 37 height 42
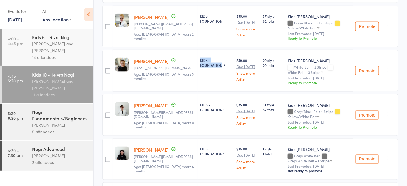
drag, startPoint x: 200, startPoint y: 52, endPoint x: 216, endPoint y: 80, distance: 32.5
click at [216, 80] on div "KIDS - FOUNDATION 2" at bounding box center [216, 71] width 37 height 42
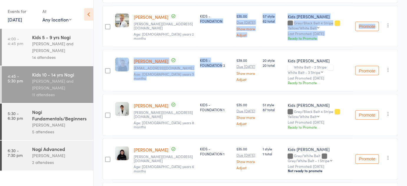
drag, startPoint x: 216, startPoint y: 80, endPoint x: 195, endPoint y: 20, distance: 63.9
click at [195, 20] on div "edit [PERSON_NAME] [EMAIL_ADDRESS][DOMAIN_NAME] Age: [DEMOGRAPHIC_DATA] years 2…" at bounding box center [251, 115] width 296 height 486
click at [198, 20] on div "KIDS - FOUNDATION" at bounding box center [216, 27] width 37 height 42
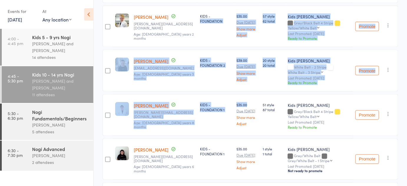
drag, startPoint x: 195, startPoint y: 20, endPoint x: 234, endPoint y: 102, distance: 91.5
click at [234, 102] on div "edit [PERSON_NAME] [EMAIL_ADDRESS][DOMAIN_NAME] Age: [DEMOGRAPHIC_DATA] years 2…" at bounding box center [251, 115] width 296 height 486
click at [237, 102] on div "$35.00 Due [DATE] Show more Adjust" at bounding box center [248, 113] width 22 height 23
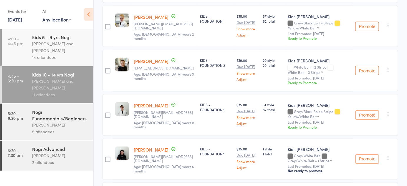
click at [245, 102] on div "$35.00 Due [DATE] Show more Adjust" at bounding box center [248, 113] width 22 height 23
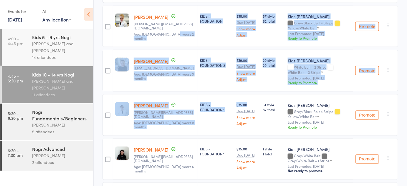
drag, startPoint x: 245, startPoint y: 102, endPoint x: 190, endPoint y: 42, distance: 81.5
click at [190, 42] on div "edit [PERSON_NAME] [EMAIL_ADDRESS][DOMAIN_NAME] Age: [DEMOGRAPHIC_DATA] years 2…" at bounding box center [251, 115] width 296 height 486
click at [203, 50] on div "KIDS - FOUNDATION 2" at bounding box center [216, 71] width 37 height 42
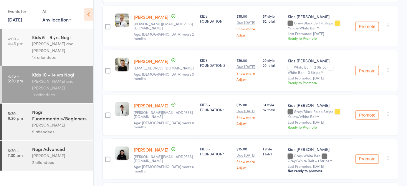
click at [203, 50] on div "KIDS - FOUNDATION 2" at bounding box center [216, 71] width 37 height 42
drag, startPoint x: 203, startPoint y: 48, endPoint x: 201, endPoint y: 79, distance: 31.6
click at [201, 79] on div "KIDS - FOUNDATION 2" at bounding box center [216, 71] width 37 height 42
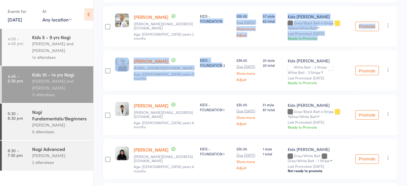
drag, startPoint x: 201, startPoint y: 79, endPoint x: 195, endPoint y: 46, distance: 34.1
click at [195, 46] on div "Membership Next Payment Atten­dances since last grading Style Current / Next Ra…" at bounding box center [251, 102] width 296 height 520
drag, startPoint x: 195, startPoint y: 46, endPoint x: 204, endPoint y: 53, distance: 11.3
click at [204, 53] on div "Membership Next Payment Atten­dances since last grading Style Current / Next Ra…" at bounding box center [251, 102] width 296 height 520
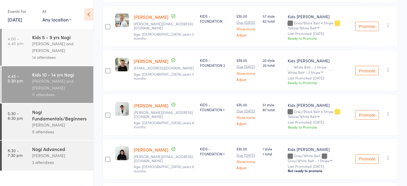
click at [205, 65] on div "KIDS - FOUNDATION 2" at bounding box center [216, 71] width 37 height 42
drag, startPoint x: 205, startPoint y: 65, endPoint x: 209, endPoint y: 79, distance: 14.1
click at [209, 79] on div "KIDS - FOUNDATION 2" at bounding box center [216, 71] width 37 height 42
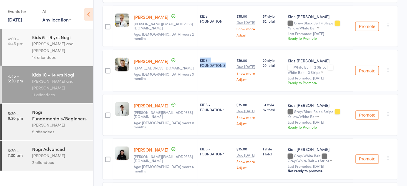
drag, startPoint x: 209, startPoint y: 79, endPoint x: 209, endPoint y: 66, distance: 12.4
click at [209, 66] on div "KIDS - FOUNDATION 2" at bounding box center [216, 71] width 37 height 42
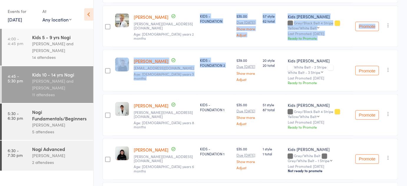
drag, startPoint x: 209, startPoint y: 66, endPoint x: 202, endPoint y: 23, distance: 43.8
click at [202, 23] on div "edit [PERSON_NAME] [EMAIL_ADDRESS][DOMAIN_NAME] Age: [DEMOGRAPHIC_DATA] years 2…" at bounding box center [251, 115] width 296 height 486
click at [202, 23] on div "KIDS - FOUNDATION" at bounding box center [216, 27] width 37 height 42
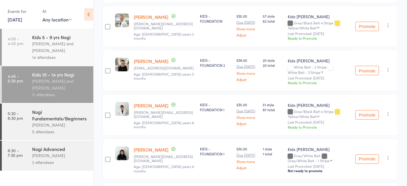
click at [202, 22] on div "KIDS - FOUNDATION" at bounding box center [216, 27] width 37 height 42
click at [203, 18] on div "KIDS - FOUNDATION" at bounding box center [216, 19] width 32 height 10
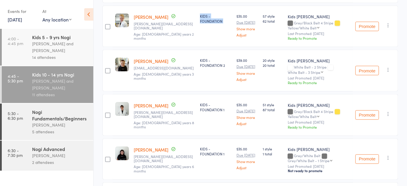
click at [203, 18] on div "KIDS - FOUNDATION" at bounding box center [216, 19] width 32 height 10
click at [200, 62] on div "KIDS - FOUNDATION 2" at bounding box center [216, 63] width 32 height 10
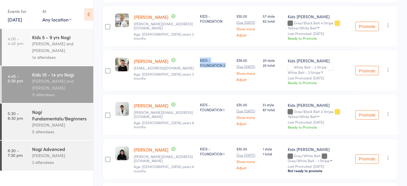
click at [200, 62] on div "KIDS - FOUNDATION 2" at bounding box center [216, 63] width 32 height 10
click at [200, 104] on div "KIDS - FOUNDATION 1" at bounding box center [216, 107] width 32 height 10
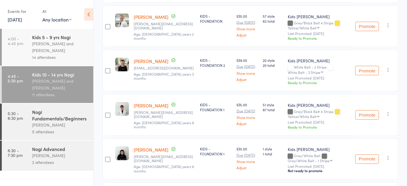
click at [206, 148] on div "KIDS - FOUNDATION 1" at bounding box center [216, 152] width 32 height 10
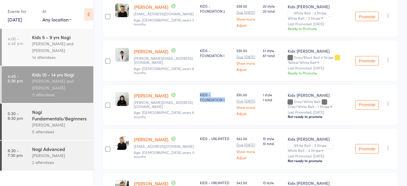
scroll to position [292, 0]
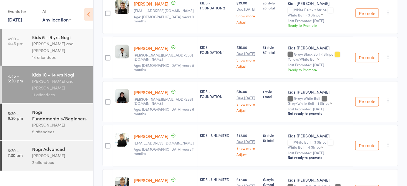
drag, startPoint x: 207, startPoint y: 125, endPoint x: 207, endPoint y: 134, distance: 9.1
click at [207, 134] on div "KIDS - UNLIMITED" at bounding box center [216, 146] width 37 height 42
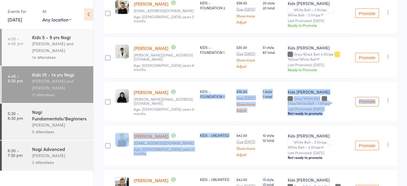
drag, startPoint x: 207, startPoint y: 134, endPoint x: 207, endPoint y: 119, distance: 15.3
click at [207, 119] on div "Membership Next Payment Atten­dances since last grading Style Current / Next Ra…" at bounding box center [251, 44] width 296 height 520
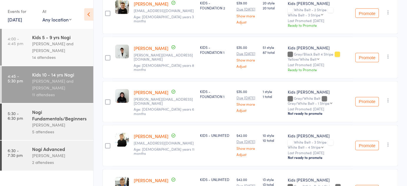
click at [207, 119] on div "Membership Next Payment Atten­dances since last grading Style Current / Next Ra…" at bounding box center [251, 44] width 296 height 520
click at [198, 105] on div "KIDS - FOUNDATION 1" at bounding box center [216, 102] width 37 height 42
drag, startPoint x: 193, startPoint y: 105, endPoint x: 197, endPoint y: 82, distance: 23.6
click at [198, 82] on div "KIDS - FOUNDATION 1" at bounding box center [216, 102] width 37 height 42
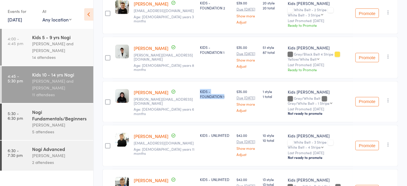
drag, startPoint x: 197, startPoint y: 82, endPoint x: 219, endPoint y: 93, distance: 24.7
click at [219, 93] on div "KIDS - FOUNDATION 1" at bounding box center [216, 102] width 37 height 42
click at [187, 81] on div "Ava Panahi Mohammad.panahi89@gmail.com Age: 10 years 6 months" at bounding box center [164, 102] width 66 height 42
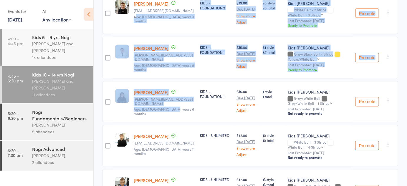
drag, startPoint x: 136, startPoint y: 24, endPoint x: 185, endPoint y: 111, distance: 99.4
click at [185, 111] on div "edit Rhylyn Burton mhdw211092@gmail.com Age: 13 years 2 months KIDS - 1 CLASS P…" at bounding box center [251, 58] width 296 height 486
click at [185, 111] on div "Ava Panahi Mohammad.panahi89@gmail.com Age: 10 years 6 months" at bounding box center [164, 102] width 66 height 42
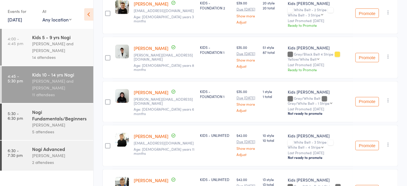
click at [202, 102] on div "KIDS - FOUNDATION 1" at bounding box center [216, 102] width 37 height 42
drag, startPoint x: 202, startPoint y: 102, endPoint x: 201, endPoint y: 95, distance: 6.8
click at [201, 95] on div "KIDS - FOUNDATION 1" at bounding box center [216, 102] width 37 height 42
click at [201, 95] on div "KIDS - FOUNDATION 1" at bounding box center [216, 94] width 32 height 10
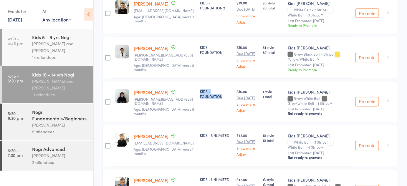
drag, startPoint x: 201, startPoint y: 95, endPoint x: 200, endPoint y: 84, distance: 11.0
click at [200, 84] on div "KIDS - FOUNDATION 1" at bounding box center [216, 102] width 37 height 42
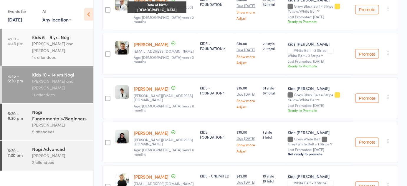
scroll to position [253, 0]
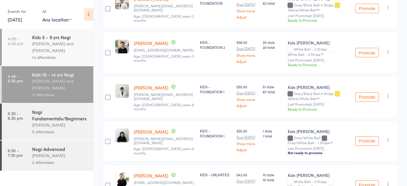
click at [392, 93] on icon "button" at bounding box center [389, 96] width 6 height 6
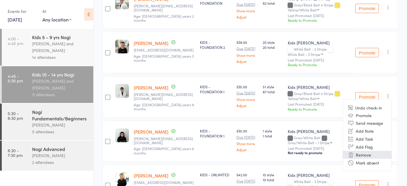
click at [367, 151] on li "Remove" at bounding box center [367, 155] width 49 height 8
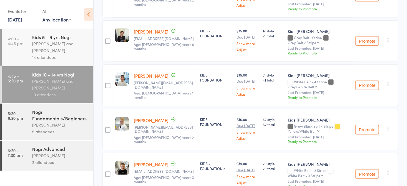
scroll to position [131, 0]
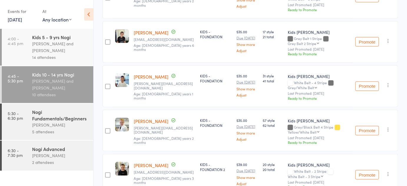
click at [384, 37] on div "Promote Undo check-in Promote Send message Add Note Add Task Add Flag Remove Ma…" at bounding box center [375, 42] width 45 height 42
click at [387, 38] on icon "button" at bounding box center [389, 41] width 6 height 6
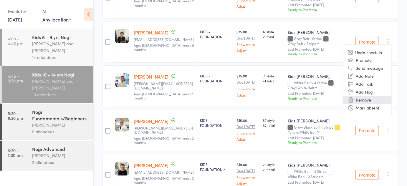
click at [361, 99] on li "Remove" at bounding box center [367, 100] width 49 height 8
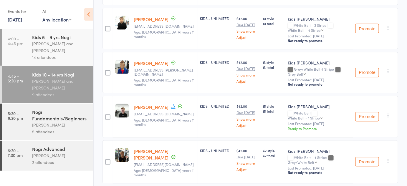
scroll to position [335, 0]
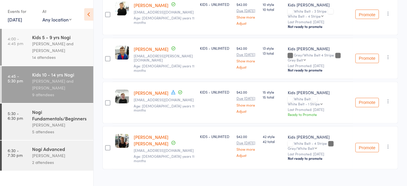
click at [202, 90] on div "KIDS - UNLIMITED" at bounding box center [216, 92] width 32 height 5
drag, startPoint x: 202, startPoint y: 89, endPoint x: 216, endPoint y: 88, distance: 14.2
click at [216, 90] on div "KIDS - UNLIMITED" at bounding box center [216, 92] width 32 height 5
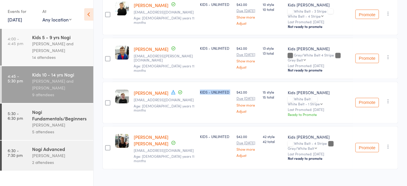
drag, startPoint x: 216, startPoint y: 88, endPoint x: 200, endPoint y: 85, distance: 16.2
click at [200, 85] on div "KIDS - UNLIMITED" at bounding box center [216, 103] width 37 height 42
drag, startPoint x: 200, startPoint y: 85, endPoint x: 218, endPoint y: 88, distance: 17.5
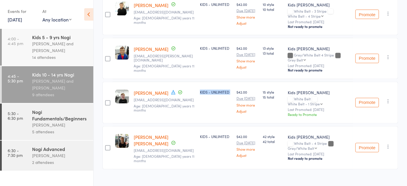
click at [218, 88] on div "KIDS - UNLIMITED" at bounding box center [216, 103] width 37 height 42
click at [218, 90] on div "KIDS - UNLIMITED" at bounding box center [216, 92] width 32 height 5
drag, startPoint x: 218, startPoint y: 88, endPoint x: 195, endPoint y: 86, distance: 22.7
click at [198, 86] on div "KIDS - UNLIMITED" at bounding box center [216, 103] width 37 height 42
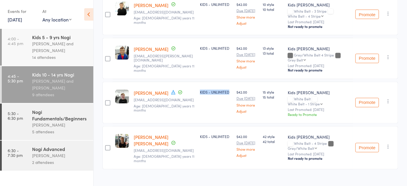
drag, startPoint x: 195, startPoint y: 86, endPoint x: 218, endPoint y: 86, distance: 23.3
click at [218, 86] on div "KIDS - UNLIMITED" at bounding box center [216, 103] width 37 height 42
drag, startPoint x: 218, startPoint y: 86, endPoint x: 200, endPoint y: 86, distance: 17.7
click at [200, 86] on div "KIDS - UNLIMITED" at bounding box center [216, 103] width 37 height 42
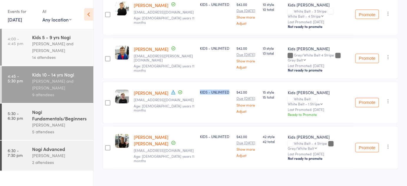
click at [200, 86] on div "KIDS - UNLIMITED" at bounding box center [216, 103] width 37 height 42
drag, startPoint x: 200, startPoint y: 86, endPoint x: 211, endPoint y: 88, distance: 11.0
click at [211, 88] on div "KIDS - UNLIMITED" at bounding box center [216, 103] width 37 height 42
click at [211, 90] on div "KIDS - UNLIMITED" at bounding box center [216, 92] width 32 height 5
drag, startPoint x: 211, startPoint y: 88, endPoint x: 199, endPoint y: 88, distance: 12.1
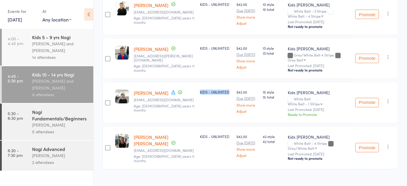
click at [200, 90] on div "KIDS - UNLIMITED" at bounding box center [216, 92] width 32 height 5
drag, startPoint x: 199, startPoint y: 88, endPoint x: 211, endPoint y: 88, distance: 11.5
click at [211, 90] on div "KIDS - UNLIMITED" at bounding box center [216, 92] width 32 height 5
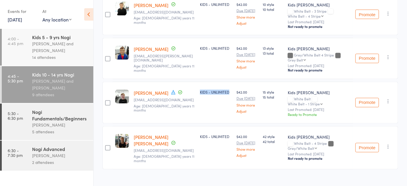
drag, startPoint x: 211, startPoint y: 88, endPoint x: 196, endPoint y: 91, distance: 14.6
click at [200, 91] on div "KIDS - UNLIMITED" at bounding box center [216, 92] width 32 height 5
click at [45, 123] on div "Pietro Bressan" at bounding box center [60, 125] width 56 height 7
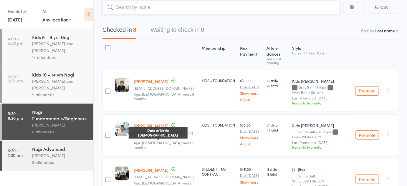
scroll to position [37, 0]
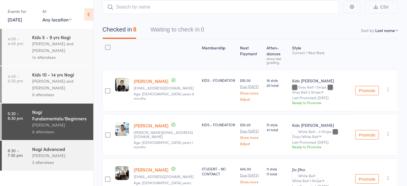
click at [387, 134] on icon "button" at bounding box center [389, 134] width 6 height 6
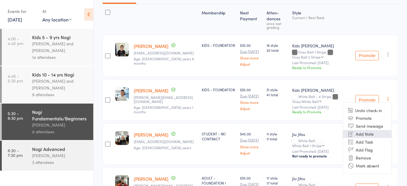
scroll to position [74, 0]
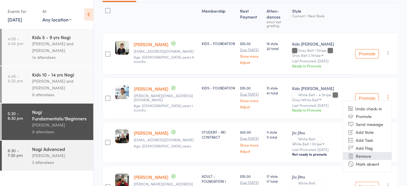
click at [368, 156] on li "Remove" at bounding box center [367, 156] width 49 height 8
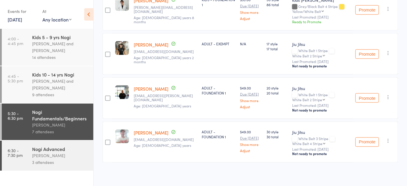
scroll to position [0, 0]
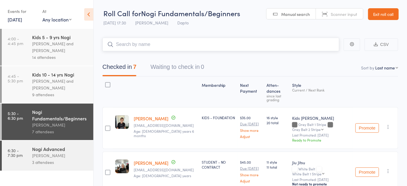
click at [160, 43] on input "search" at bounding box center [221, 45] width 237 height 14
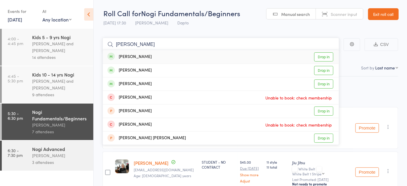
type input "dani"
click at [321, 55] on link "Drop in" at bounding box center [323, 56] width 19 height 9
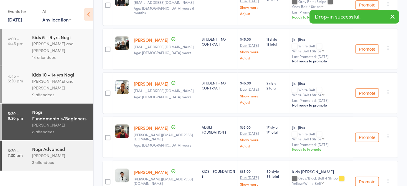
scroll to position [123, 0]
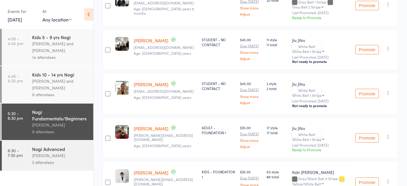
click at [57, 155] on div "Shane Haffenden" at bounding box center [60, 155] width 56 height 7
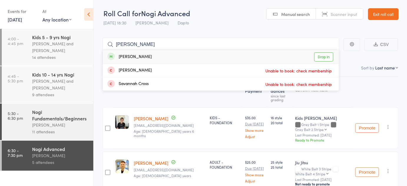
type input "sarah"
click at [326, 52] on link "Drop in" at bounding box center [323, 56] width 19 height 9
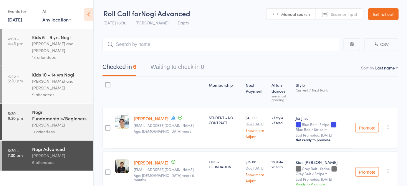
click at [181, 11] on span "Nogi Advanced" at bounding box center [165, 13] width 49 height 10
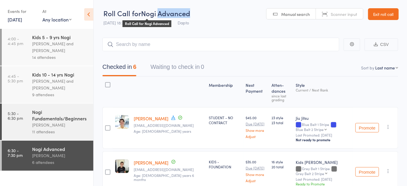
click at [181, 11] on span "Nogi Advanced" at bounding box center [165, 13] width 49 height 10
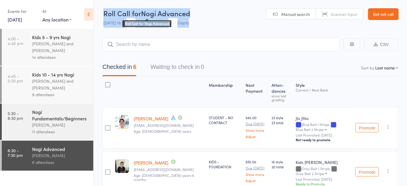
drag, startPoint x: 181, startPoint y: 11, endPoint x: 160, endPoint y: 19, distance: 22.4
click at [160, 19] on div "Roll Call for Nogi Advanced Roll Call for Nogi Advanced 14 Oct 18:30 Shane Haff…" at bounding box center [146, 18] width 87 height 21
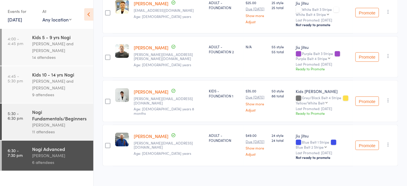
scroll to position [207, 0]
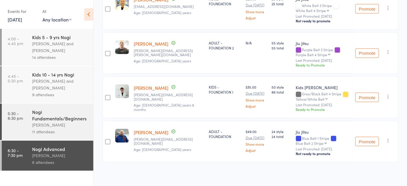
click at [344, 140] on div "Blue Belt 1 Stripe Blue Belt 2 Stripe Blue Belt 2 Stripe Blue Belt 3 Stripe Blu…" at bounding box center [323, 140] width 55 height 9
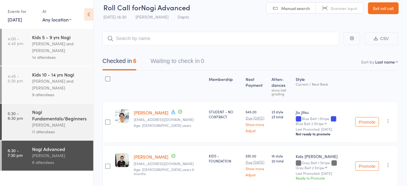
scroll to position [0, 0]
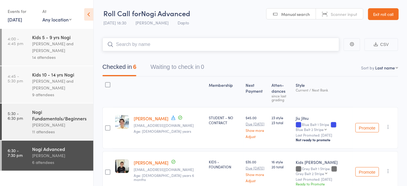
click at [143, 50] on input "search" at bounding box center [221, 45] width 237 height 14
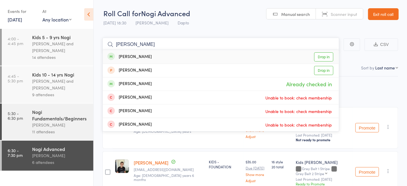
type input "andy"
click at [329, 54] on link "Drop in" at bounding box center [323, 56] width 19 height 9
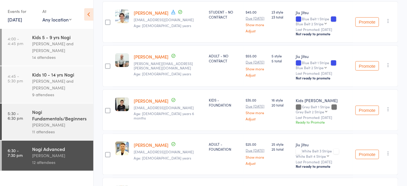
scroll to position [151, 0]
click at [388, 106] on icon "button" at bounding box center [389, 109] width 6 height 6
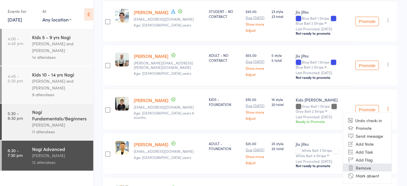
click at [372, 166] on li "Remove" at bounding box center [367, 168] width 49 height 8
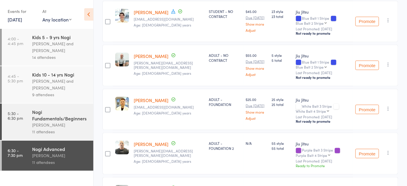
click at [209, 56] on div "ADULT - NO CONTRACT" at bounding box center [225, 58] width 32 height 10
drag, startPoint x: 197, startPoint y: 56, endPoint x: 207, endPoint y: 53, distance: 9.7
click at [209, 53] on div "ADULT - NO CONTRACT" at bounding box center [225, 58] width 32 height 10
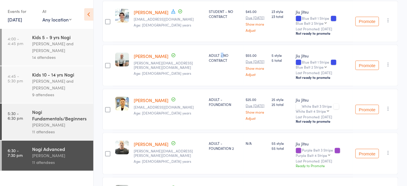
click at [209, 53] on div "ADULT - NO CONTRACT" at bounding box center [225, 58] width 32 height 10
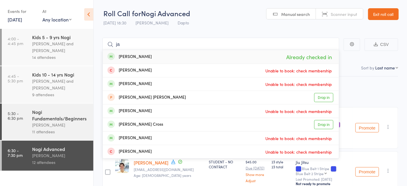
type input "j"
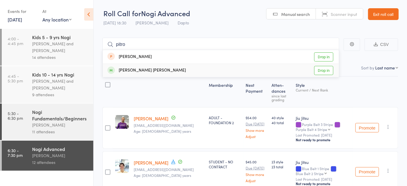
type input "pitro"
click at [321, 70] on link "Drop in" at bounding box center [323, 70] width 19 height 9
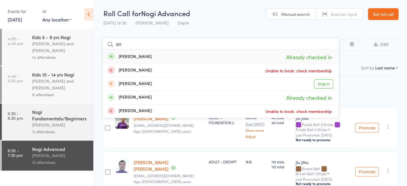
type input "a"
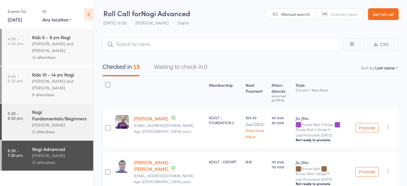
click at [64, 106] on div "Nogi Fundamentals/Beginners Pietro Bressan 11 attendees" at bounding box center [62, 122] width 61 height 37
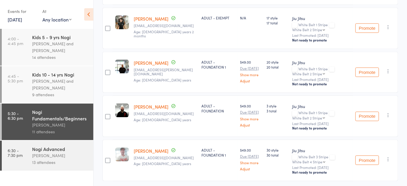
scroll to position [426, 0]
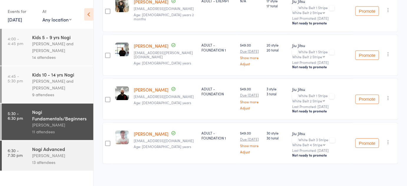
click at [50, 158] on div "Shane Haffenden" at bounding box center [60, 155] width 56 height 7
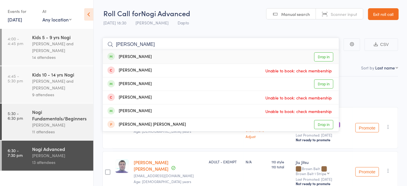
type input "steven"
click at [330, 58] on link "Drop in" at bounding box center [323, 56] width 19 height 9
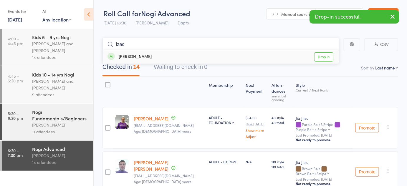
type input "izac"
click at [331, 54] on link "Drop in" at bounding box center [323, 56] width 19 height 9
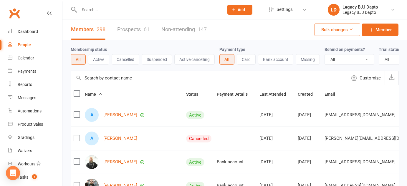
select select "100"
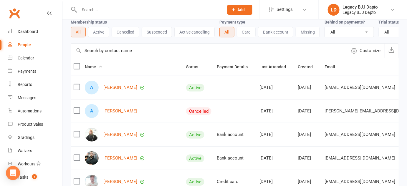
scroll to position [27, 0]
click at [88, 11] on input "text" at bounding box center [149, 10] width 142 height 8
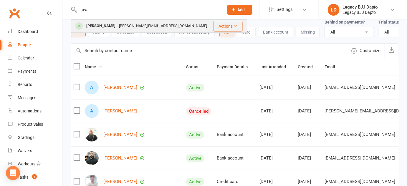
type input "ava"
click at [104, 27] on div "[PERSON_NAME]" at bounding box center [101, 26] width 33 height 9
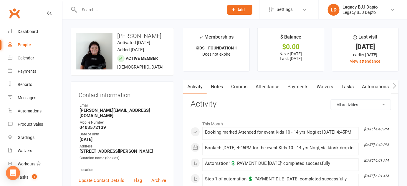
click at [305, 88] on link "Payments" at bounding box center [298, 87] width 29 height 14
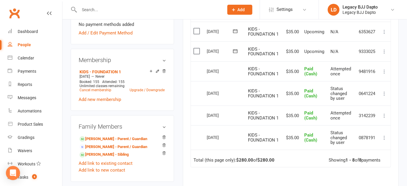
scroll to position [203, 0]
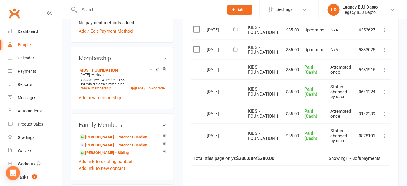
click at [198, 49] on label at bounding box center [198, 50] width 8 height 6
click at [197, 47] on input "checkbox" at bounding box center [196, 47] width 4 height 0
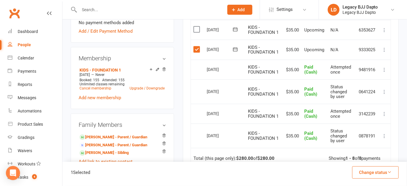
click at [381, 176] on button "Change status" at bounding box center [375, 173] width 47 height 12
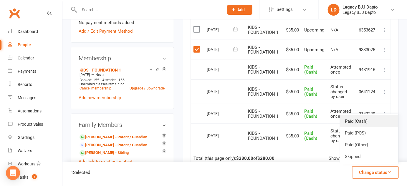
click at [360, 124] on link "Paid (Cash)" at bounding box center [369, 122] width 58 height 12
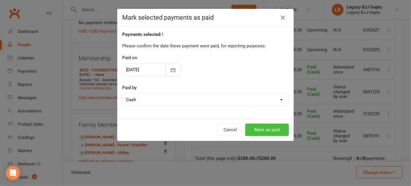
click at [264, 129] on button "Mark as paid" at bounding box center [268, 130] width 44 height 12
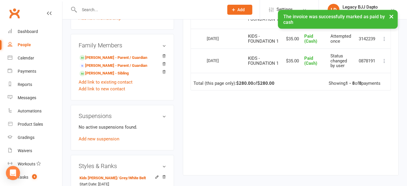
scroll to position [284, 0]
click at [104, 59] on link "[PERSON_NAME] - Parent / Guardian" at bounding box center [114, 57] width 68 height 6
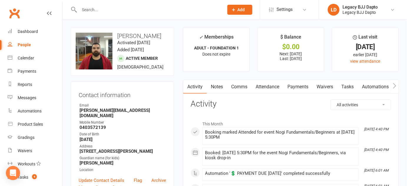
drag, startPoint x: 309, startPoint y: 135, endPoint x: 318, endPoint y: 84, distance: 51.9
click at [318, 84] on link "Waivers" at bounding box center [325, 87] width 25 height 14
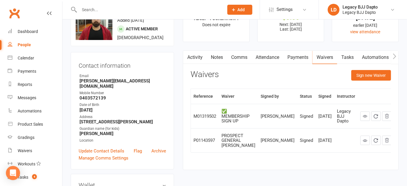
scroll to position [7, 0]
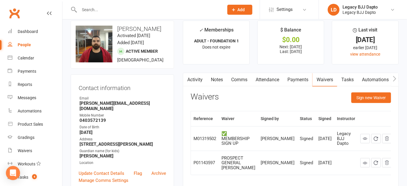
click at [288, 79] on link "Payments" at bounding box center [298, 80] width 29 height 14
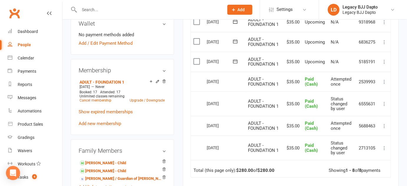
scroll to position [192, 0]
click at [384, 59] on icon at bounding box center [385, 62] width 6 height 6
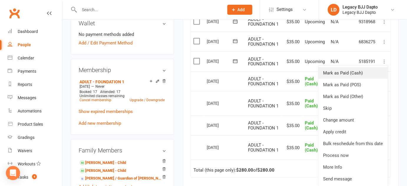
click at [354, 75] on link "Mark as Paid (Cash)" at bounding box center [354, 73] width 70 height 12
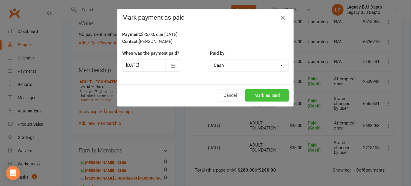
click at [281, 93] on button "Mark as paid" at bounding box center [268, 95] width 44 height 12
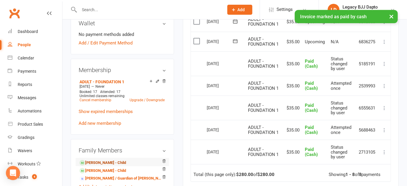
click at [114, 160] on link "[PERSON_NAME] - Child" at bounding box center [103, 163] width 47 height 6
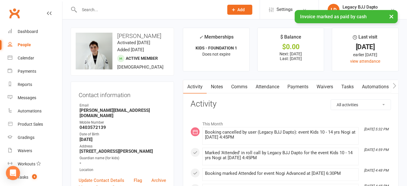
click at [298, 86] on link "Payments" at bounding box center [298, 87] width 29 height 14
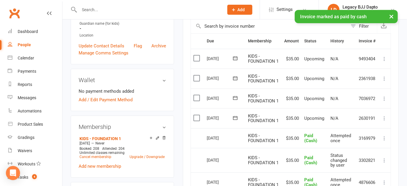
scroll to position [172, 0]
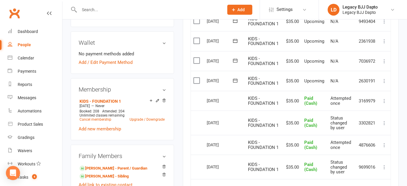
click at [387, 80] on icon at bounding box center [385, 81] width 6 height 6
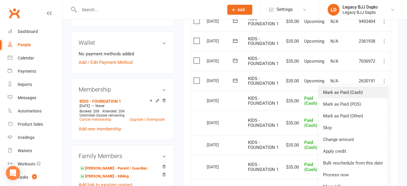
click at [366, 90] on link "Mark as Paid (Cash)" at bounding box center [354, 93] width 70 height 12
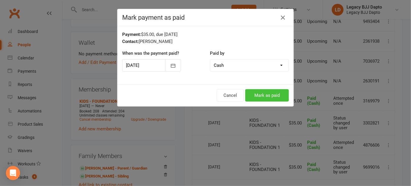
click at [262, 95] on button "Mark as paid" at bounding box center [268, 95] width 44 height 12
